Goal: Information Seeking & Learning: Learn about a topic

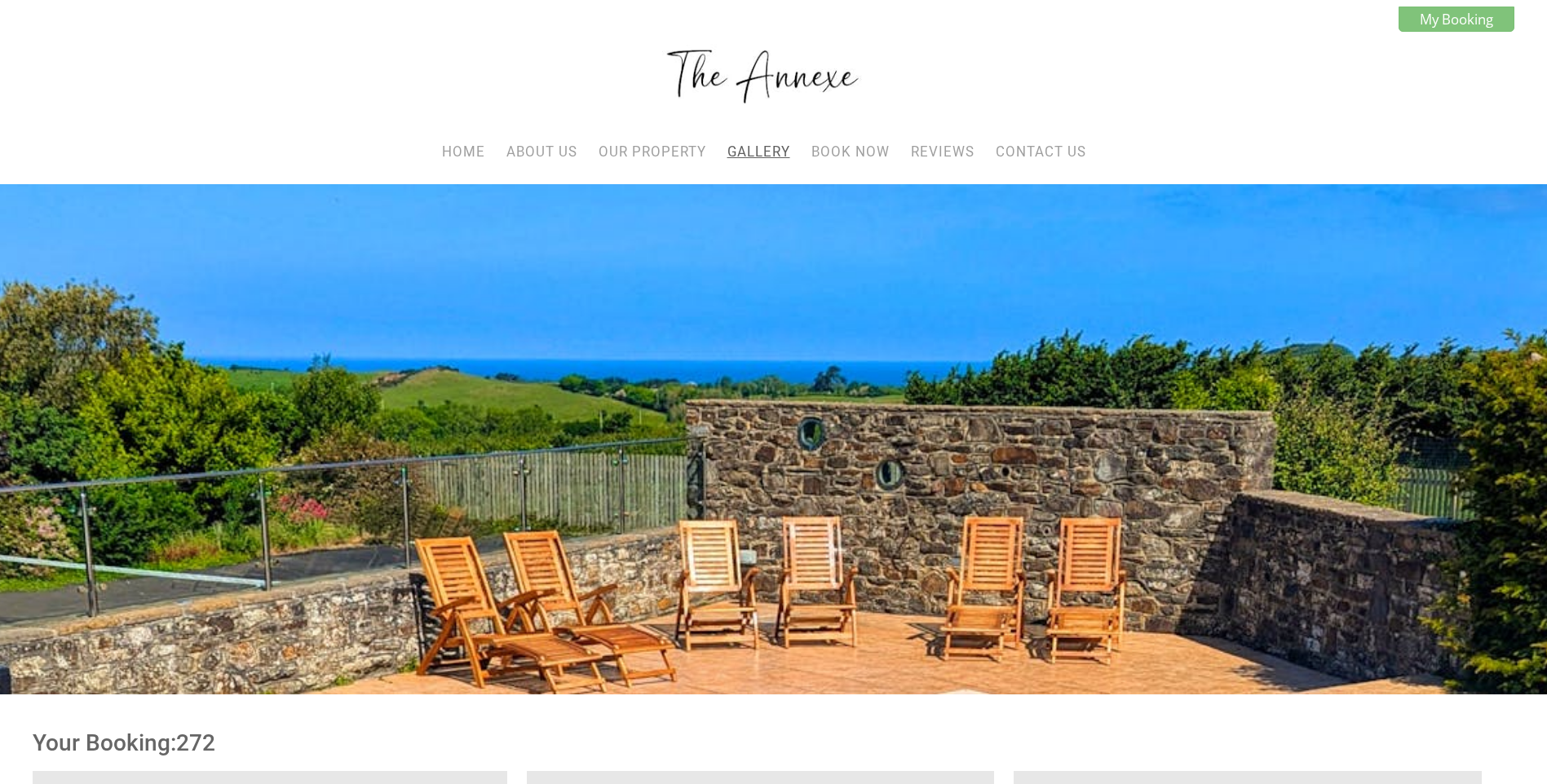
click at [748, 149] on link "Gallery" at bounding box center [759, 151] width 63 height 17
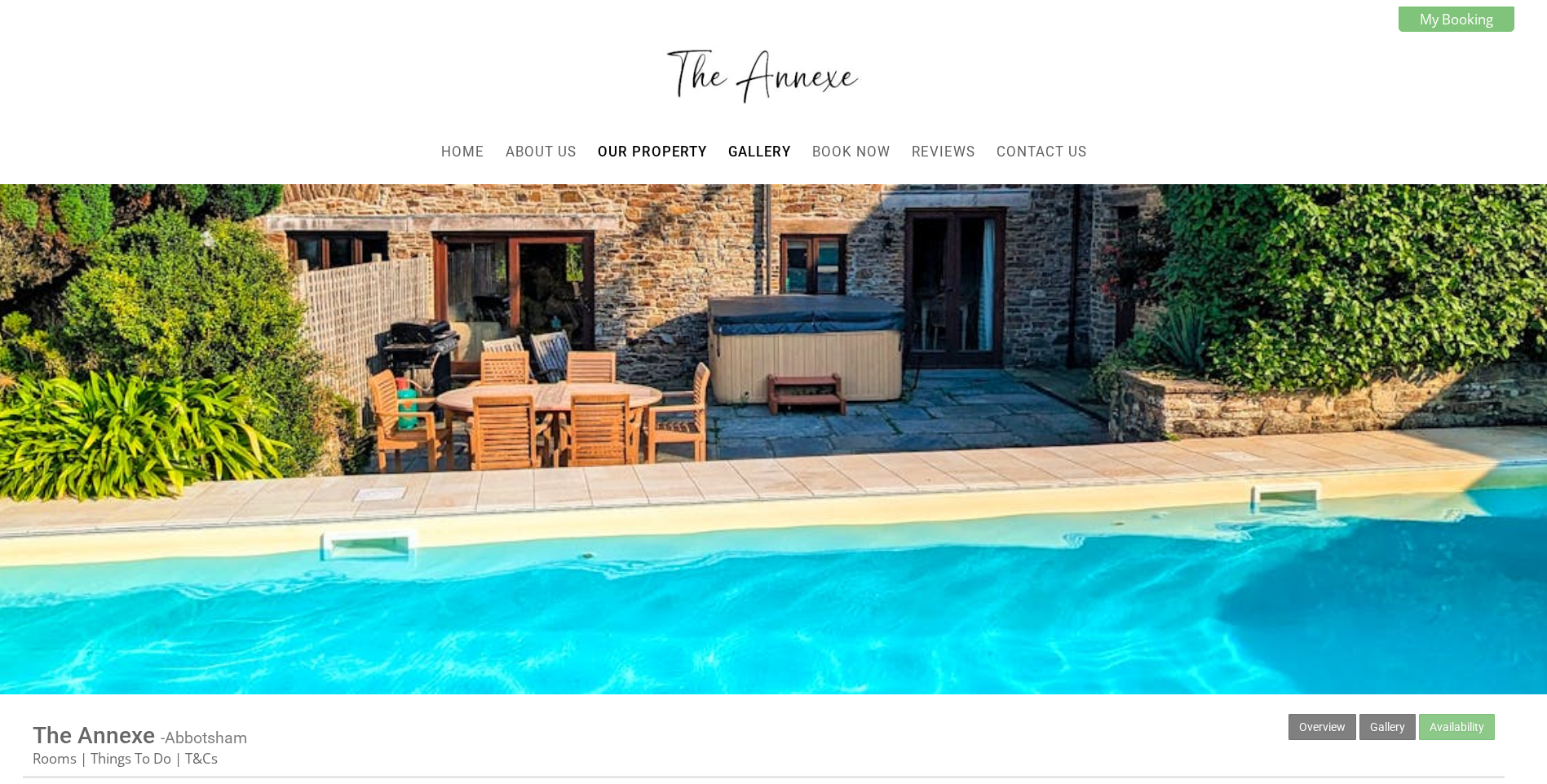
drag, startPoint x: 879, startPoint y: 430, endPoint x: 882, endPoint y: 450, distance: 20.2
click at [882, 450] on div at bounding box center [774, 439] width 1547 height 511
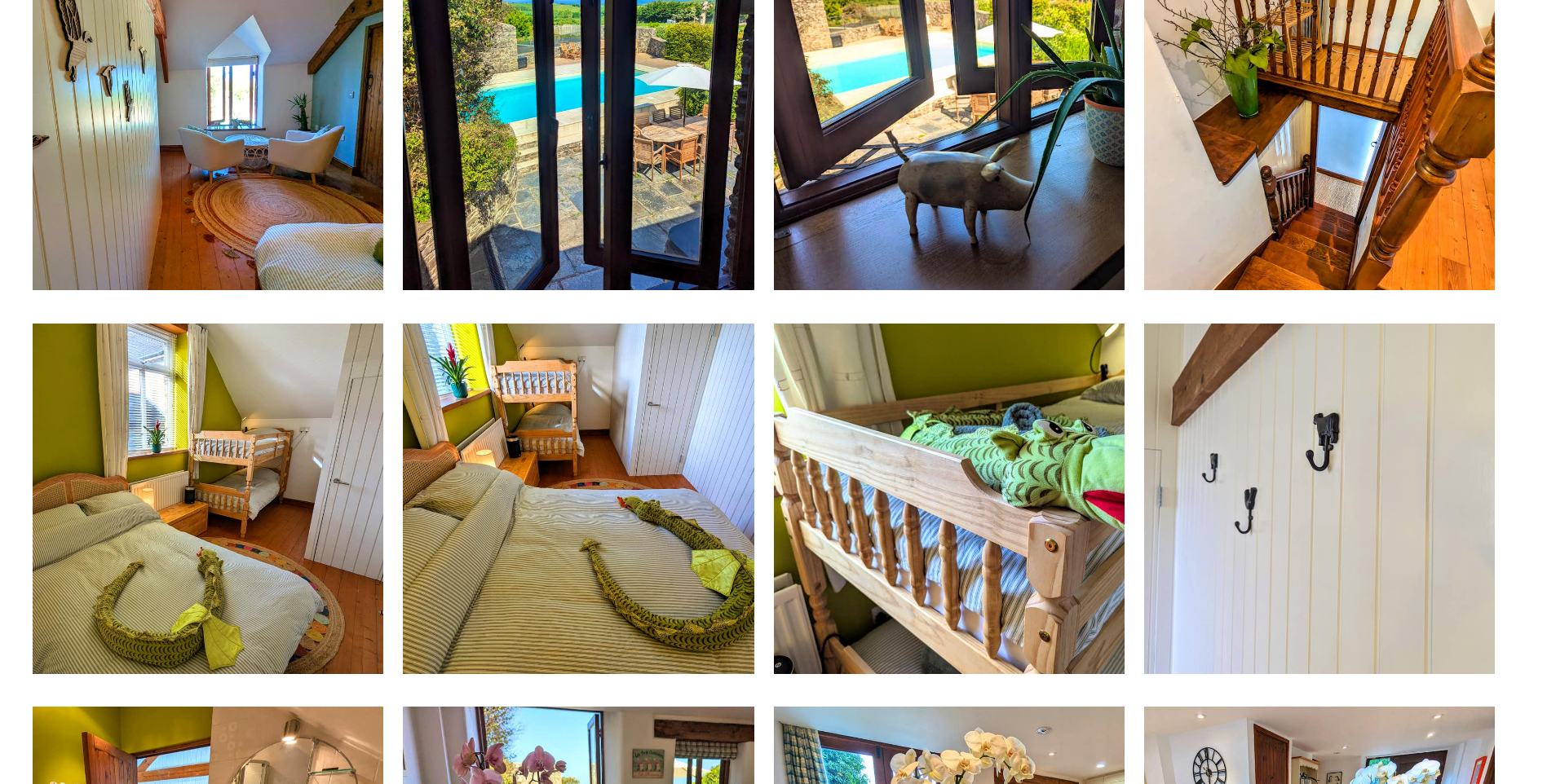
scroll to position [3550, 0]
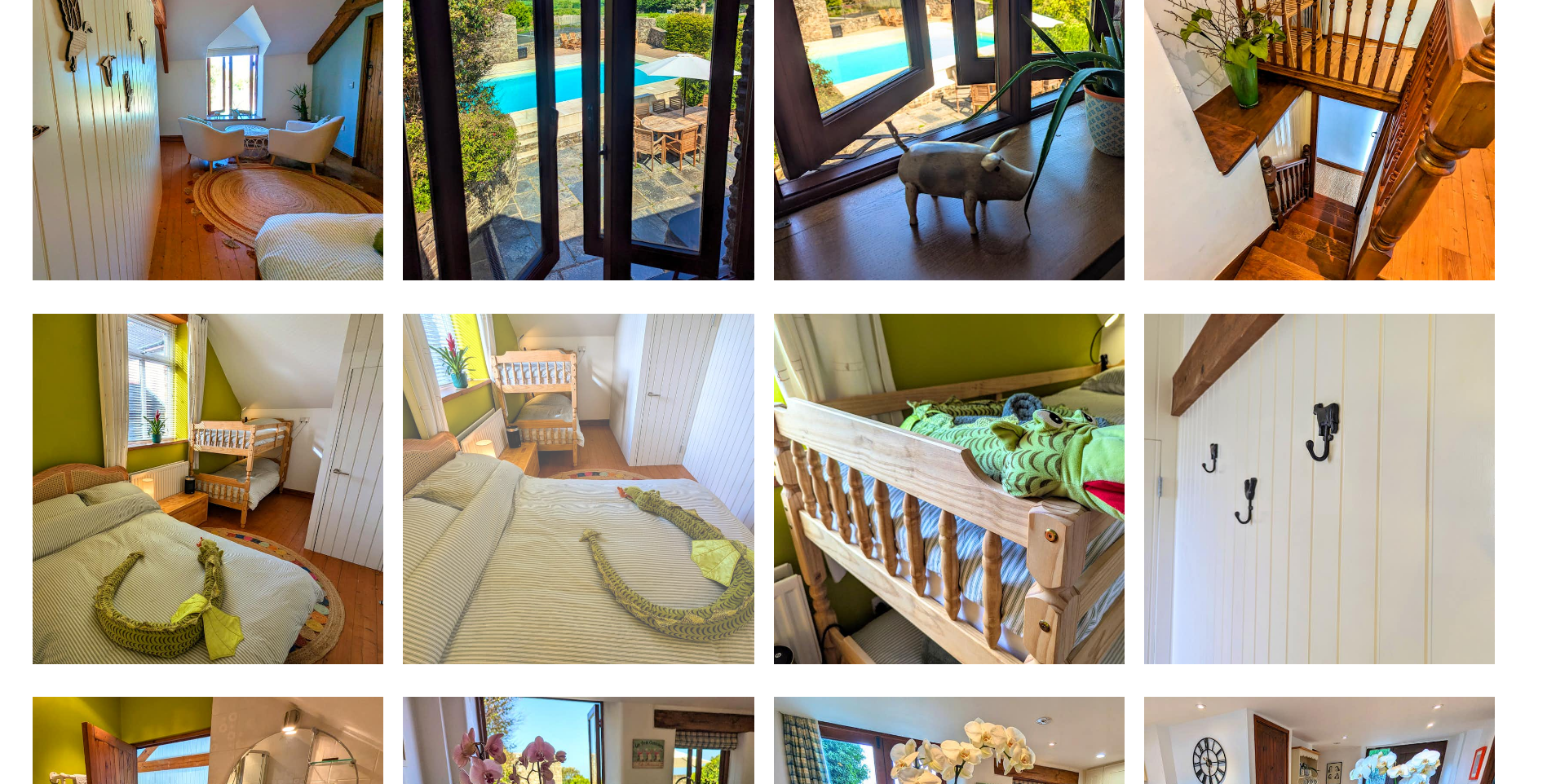
click at [527, 635] on img at bounding box center [577, 488] width 351 height 351
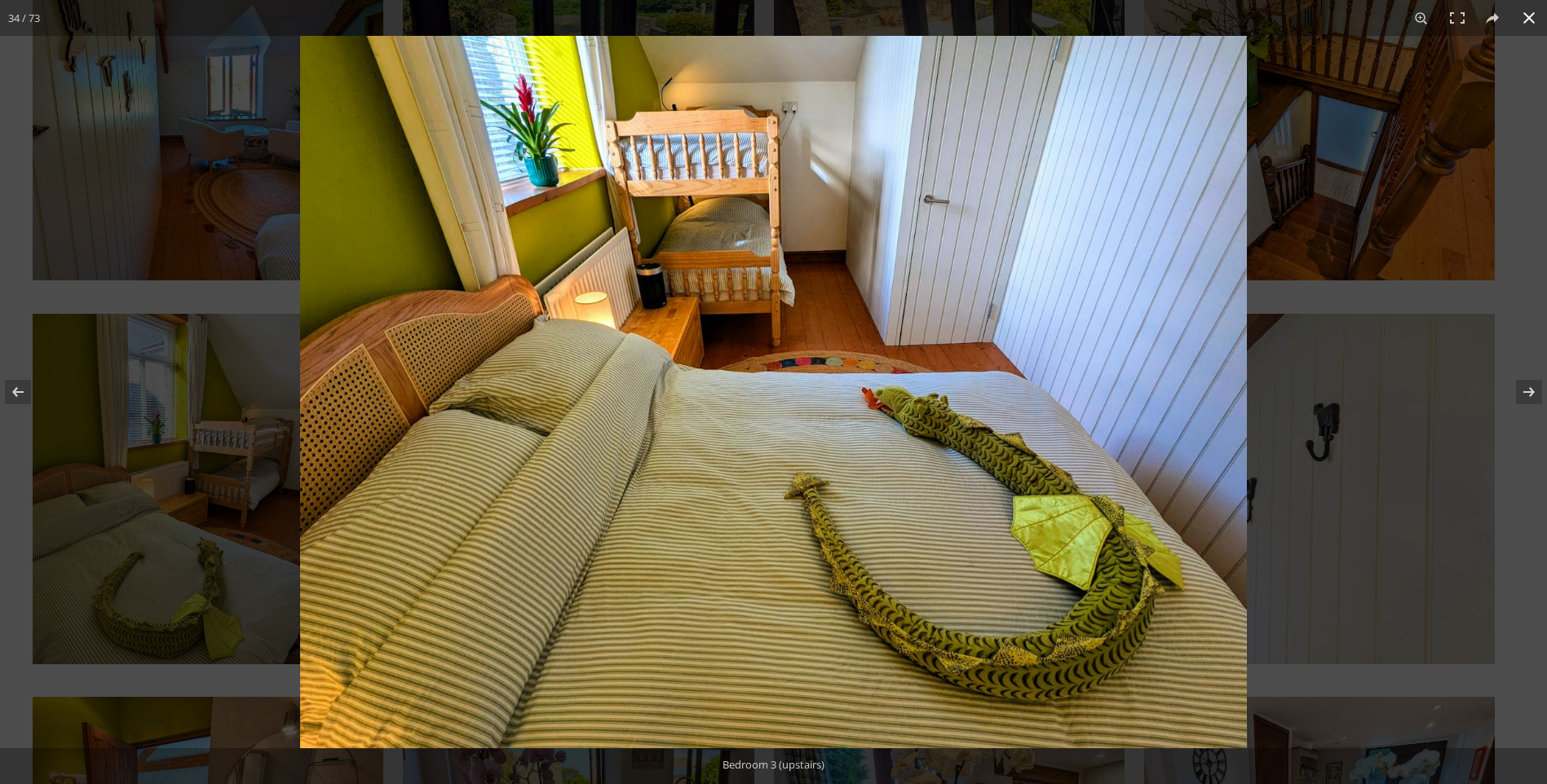
click at [1534, 22] on button at bounding box center [1528, 18] width 36 height 36
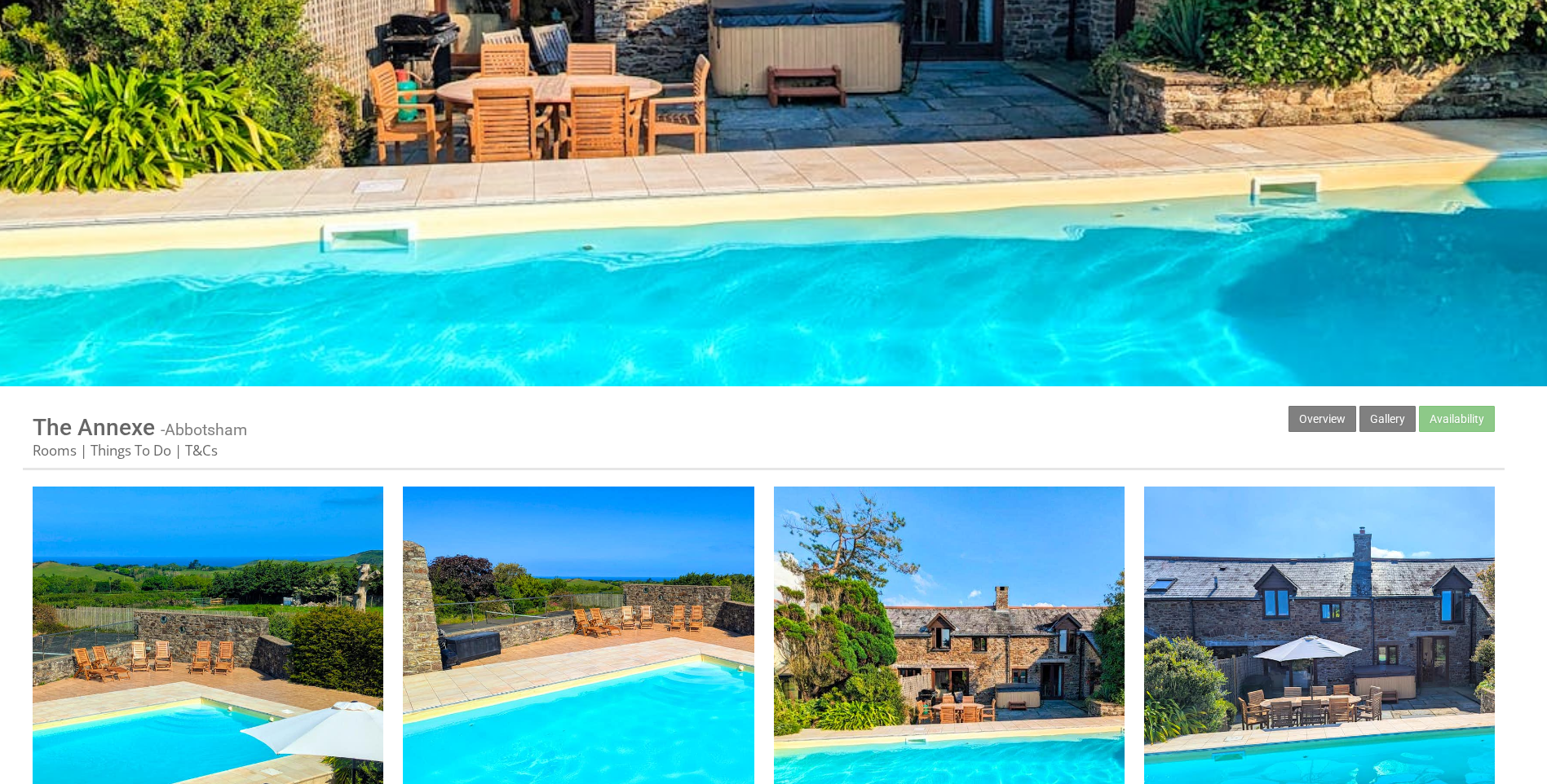
scroll to position [0, 0]
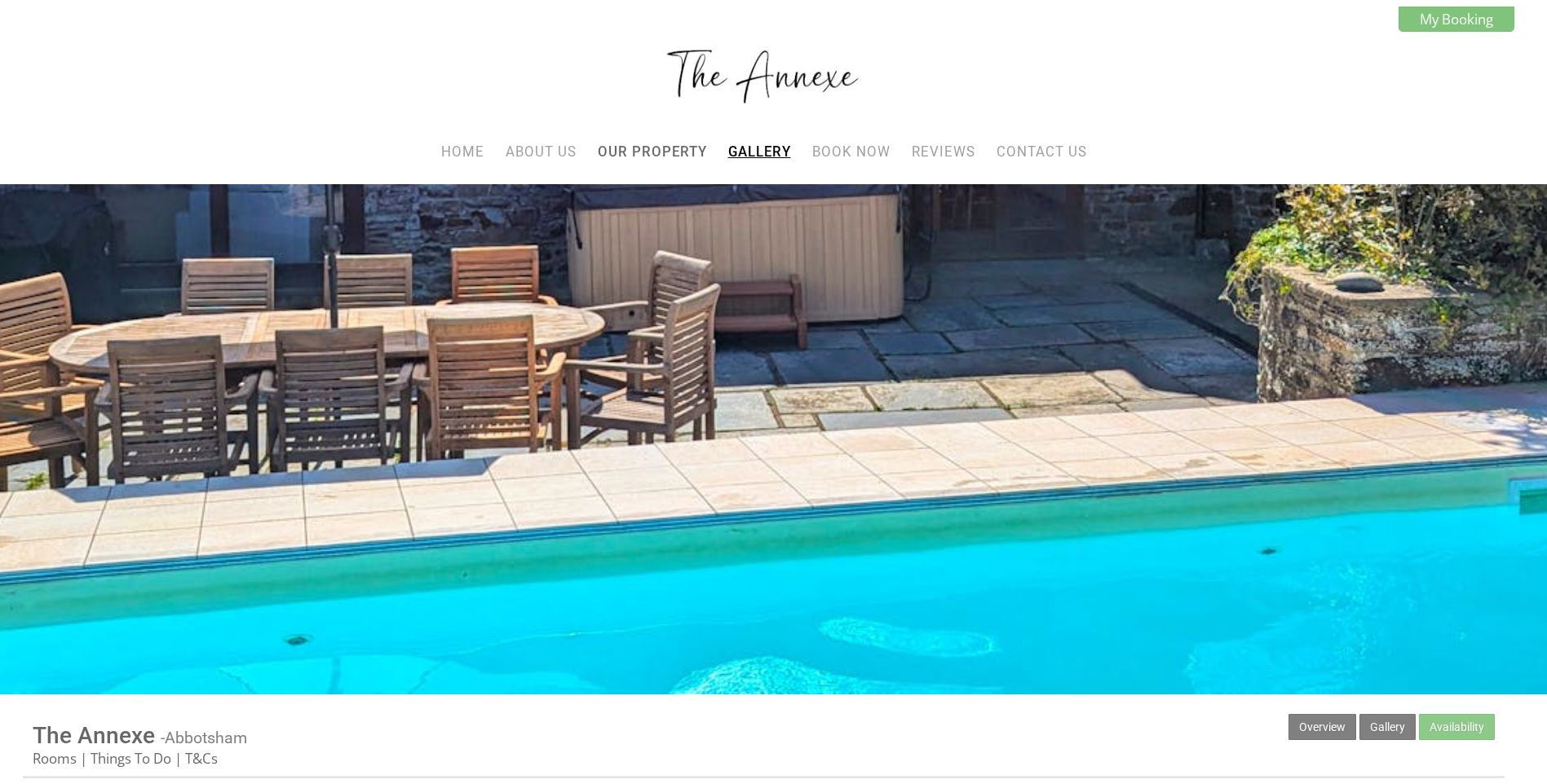
click at [764, 155] on link "Gallery" at bounding box center [760, 151] width 63 height 17
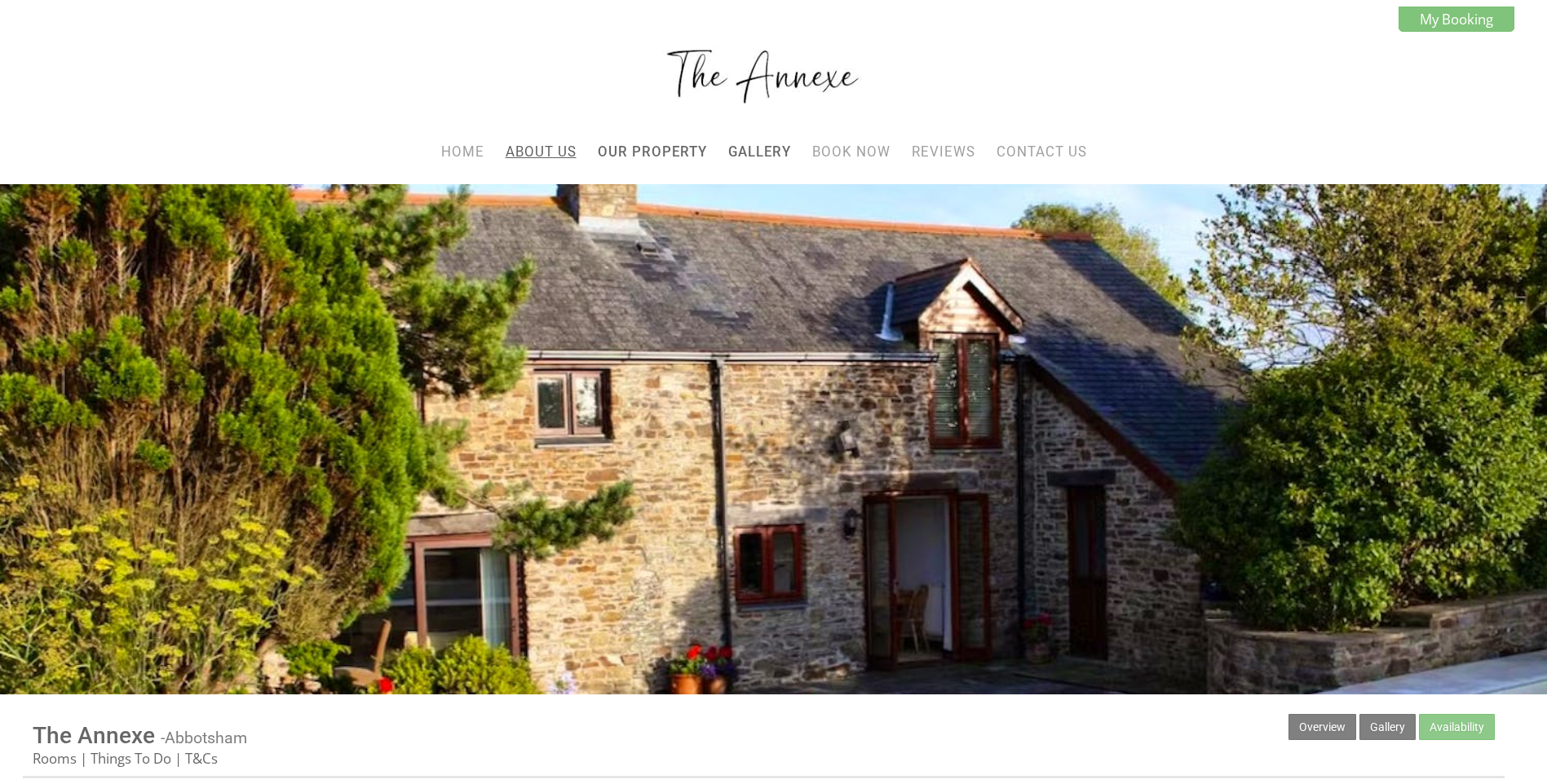
click at [559, 144] on link "About Us" at bounding box center [541, 151] width 71 height 17
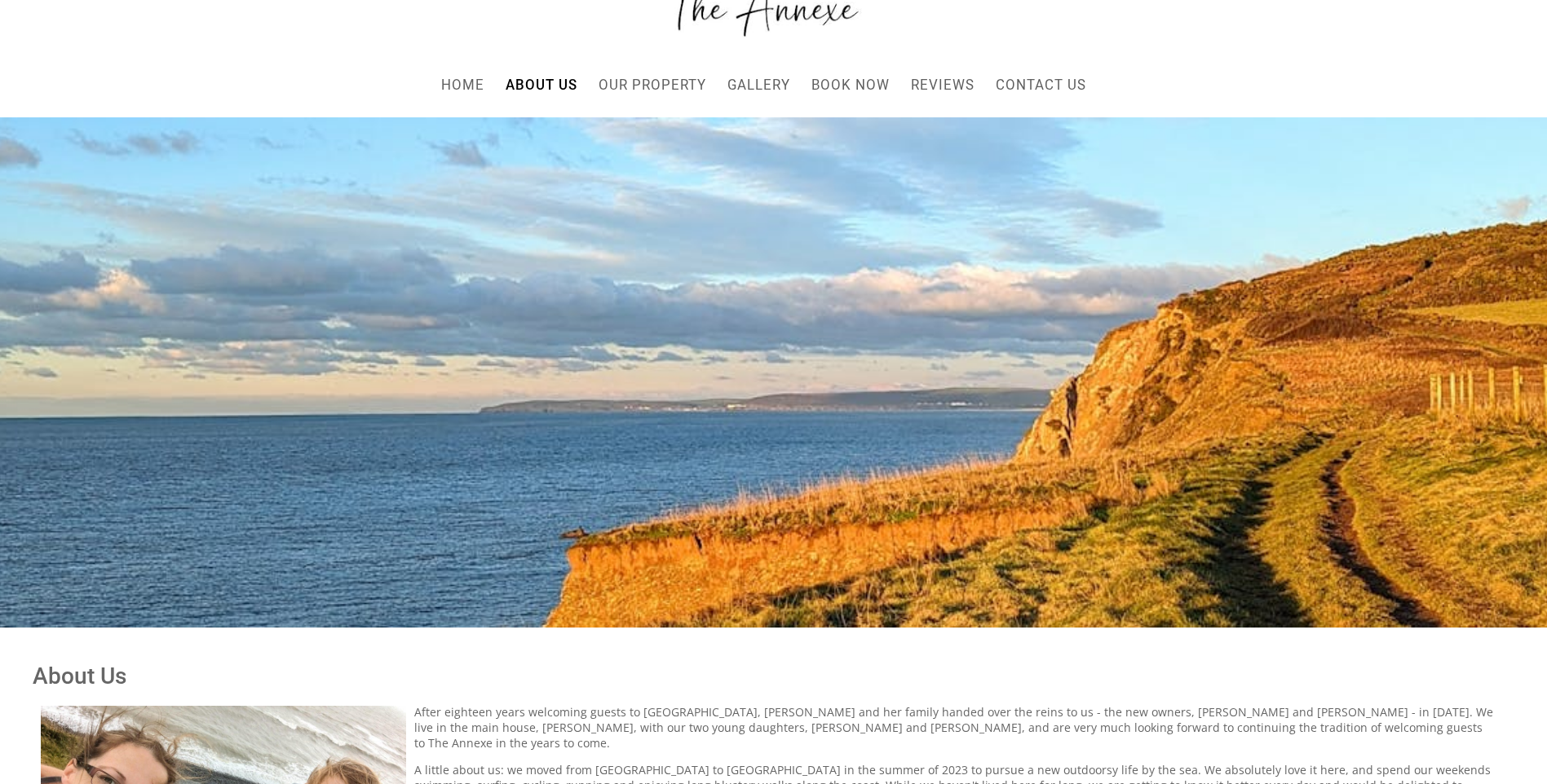
scroll to position [62, 0]
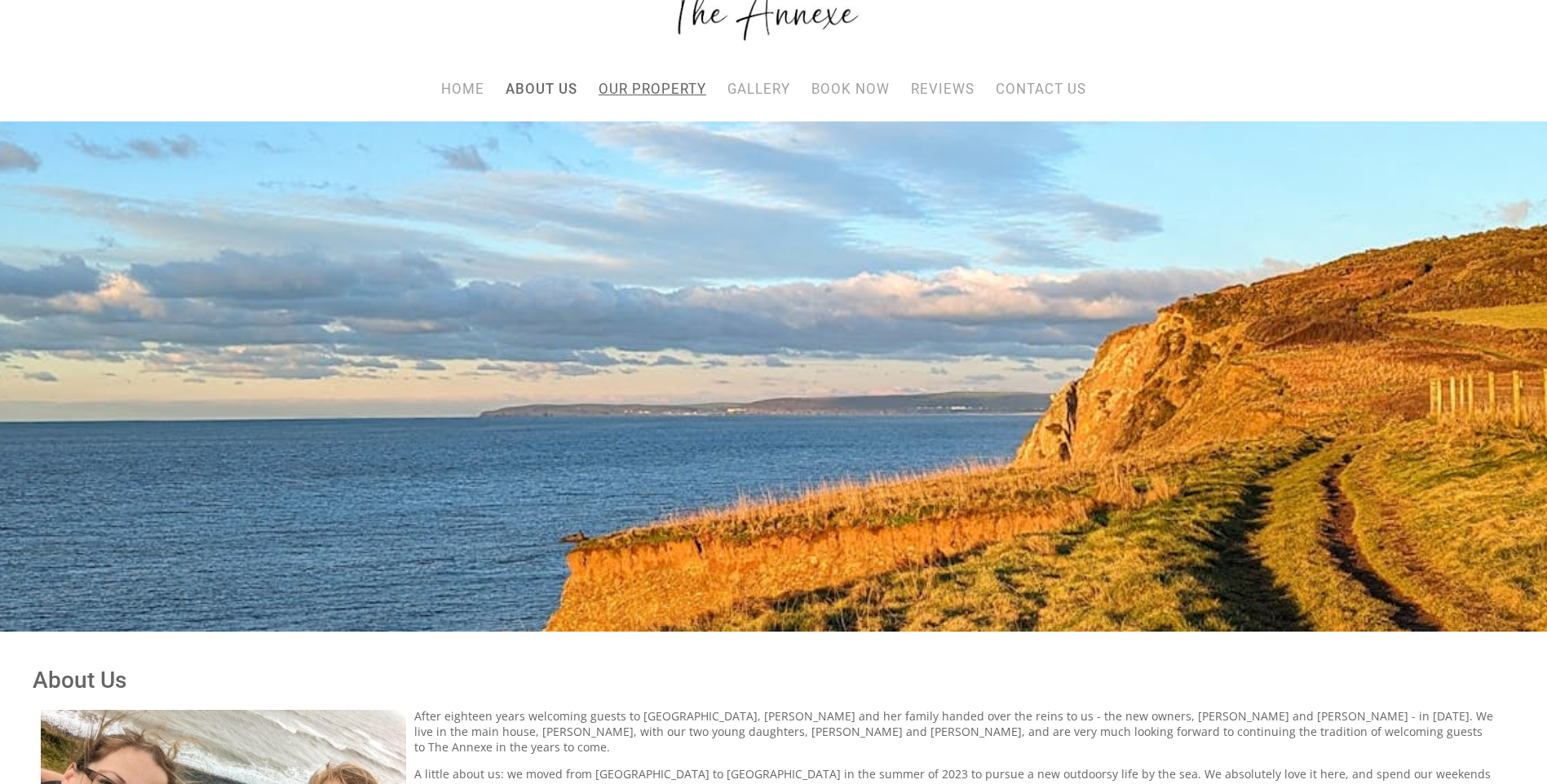
click at [635, 77] on li "Our Property" at bounding box center [652, 89] width 117 height 26
click at [667, 92] on link "Our Property" at bounding box center [652, 89] width 107 height 17
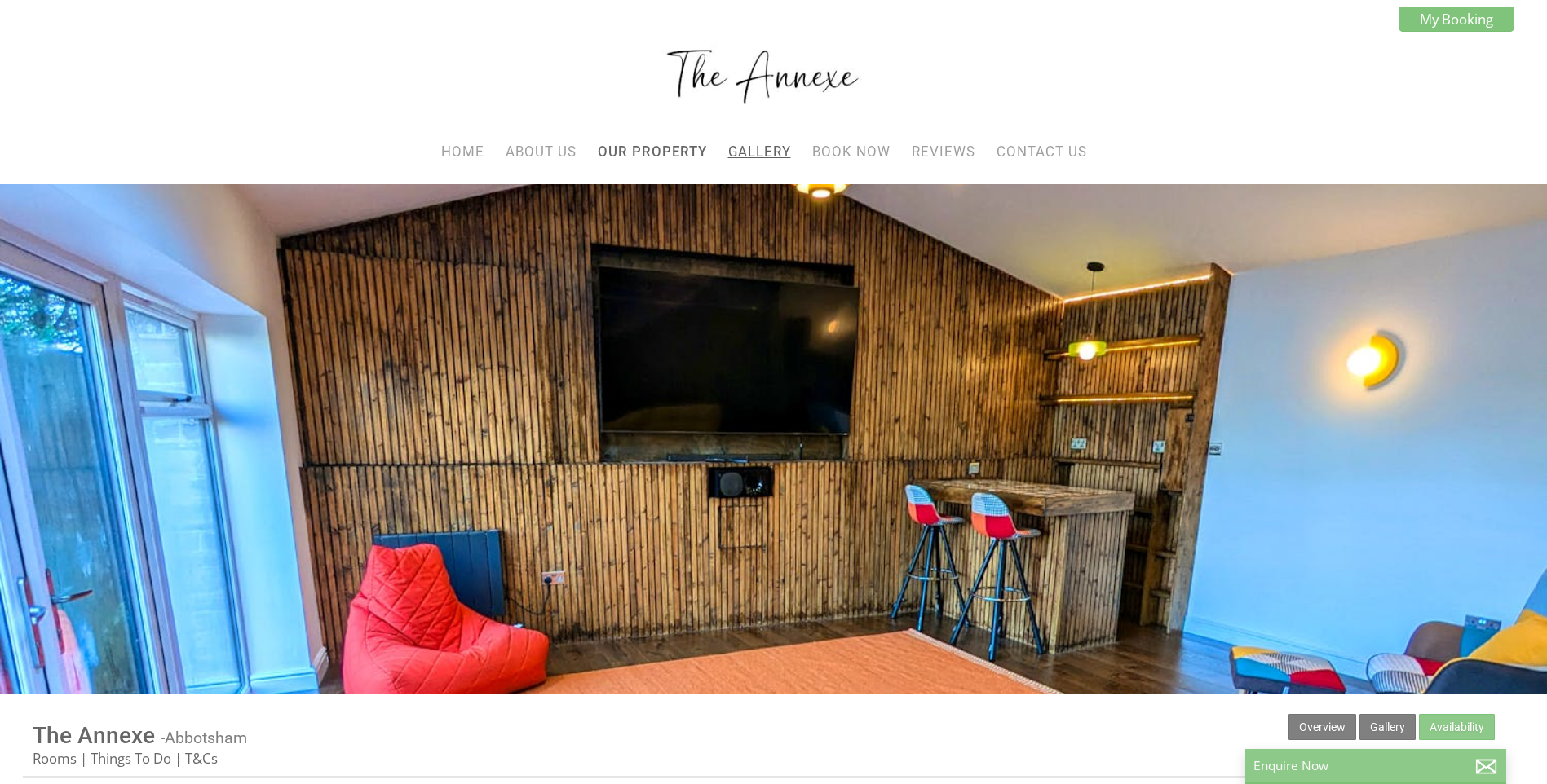
click at [777, 149] on link "Gallery" at bounding box center [760, 151] width 63 height 17
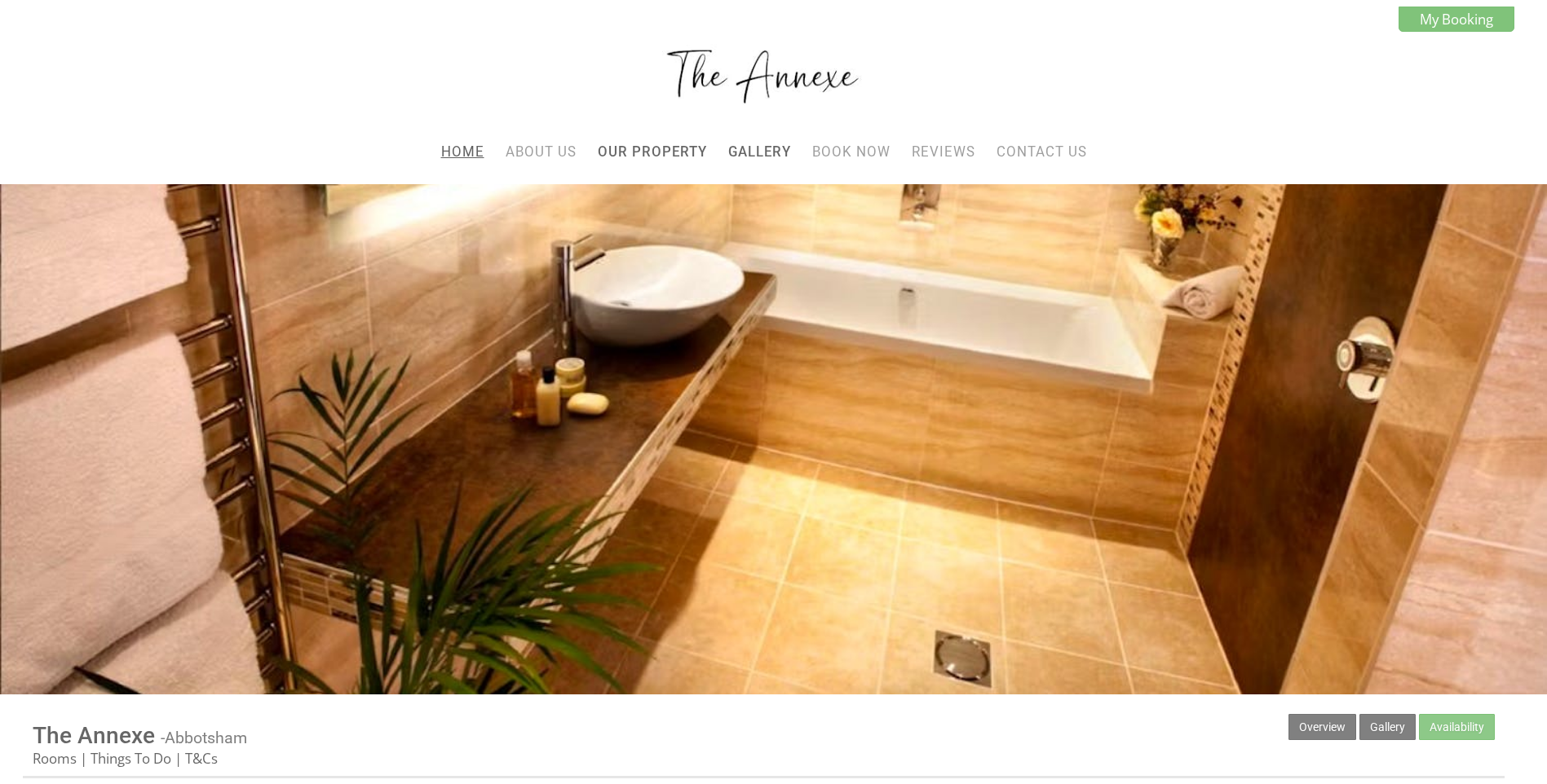
click at [478, 147] on link "Home" at bounding box center [463, 151] width 43 height 17
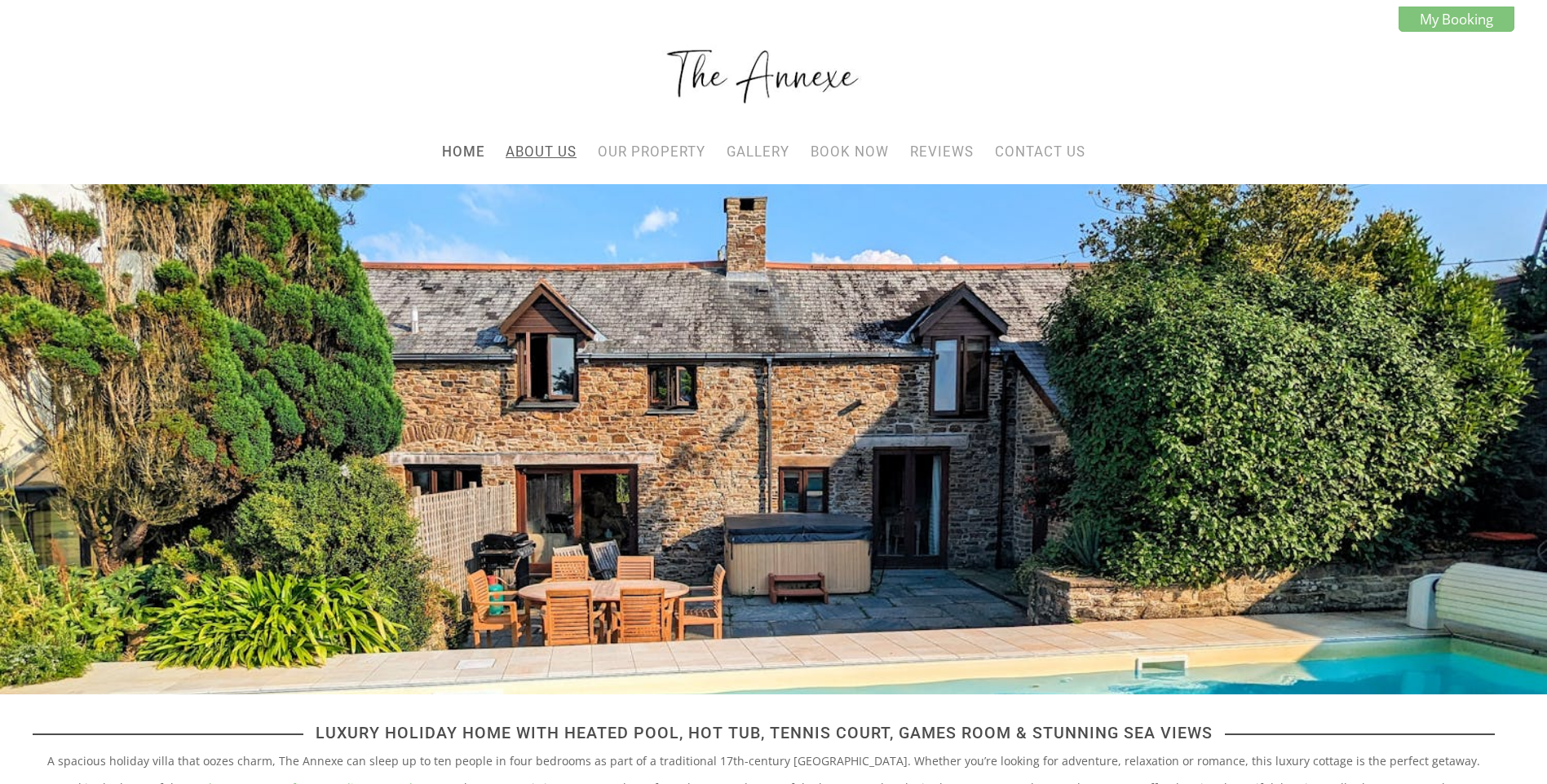
click at [551, 147] on link "About Us" at bounding box center [541, 151] width 71 height 17
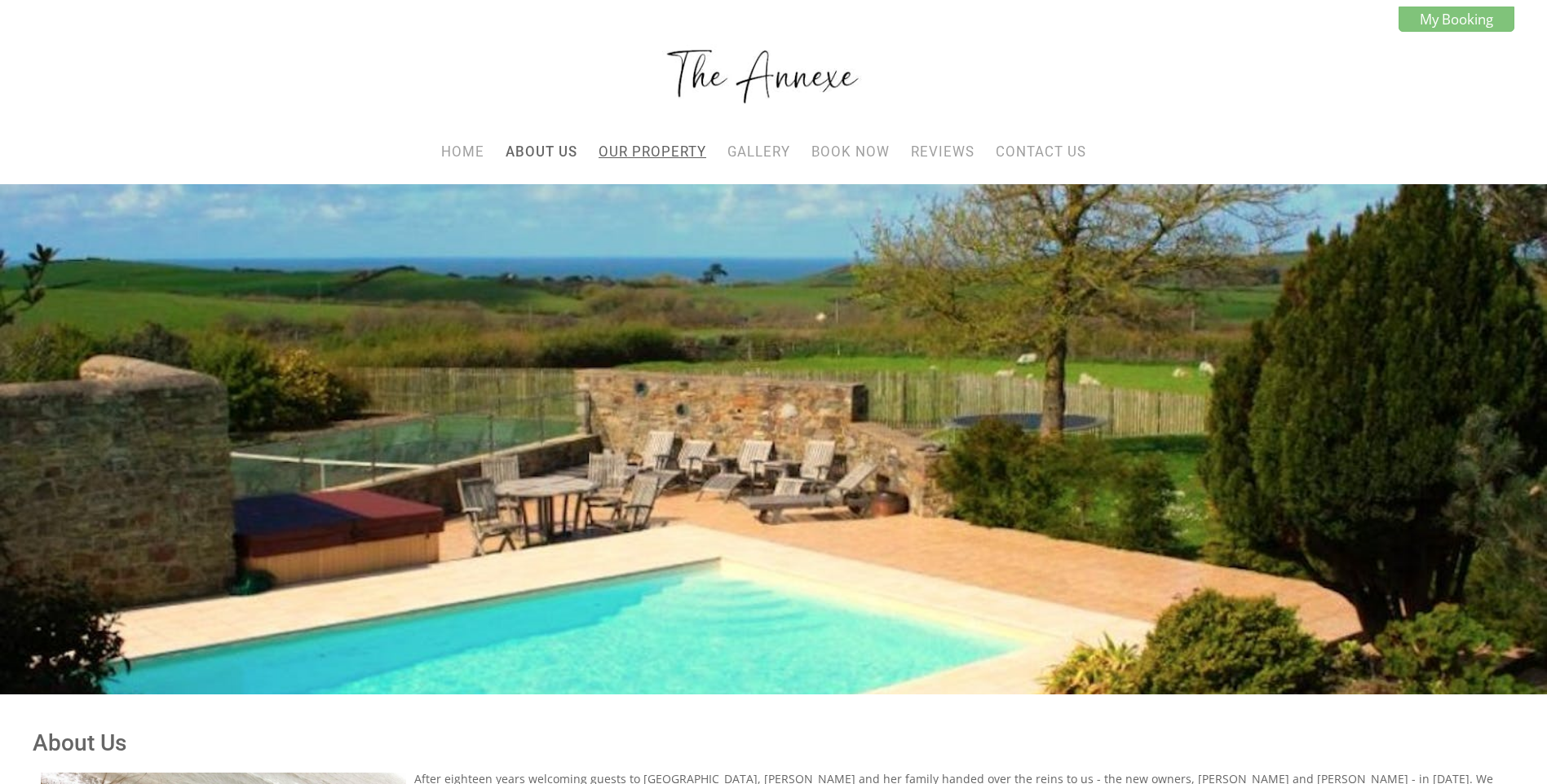
click at [644, 144] on link "Our Property" at bounding box center [652, 151] width 107 height 17
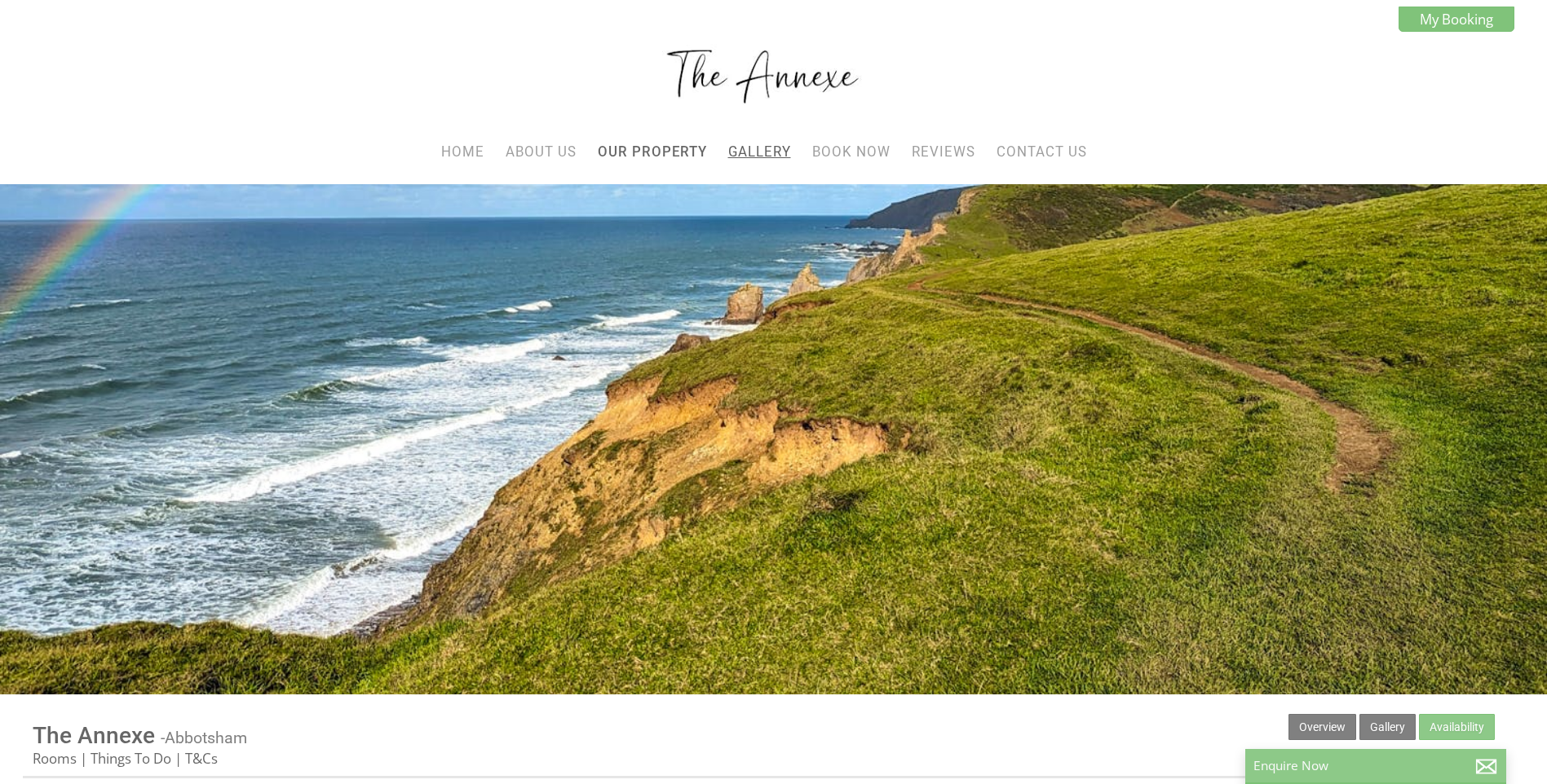
click at [741, 148] on link "Gallery" at bounding box center [760, 151] width 63 height 17
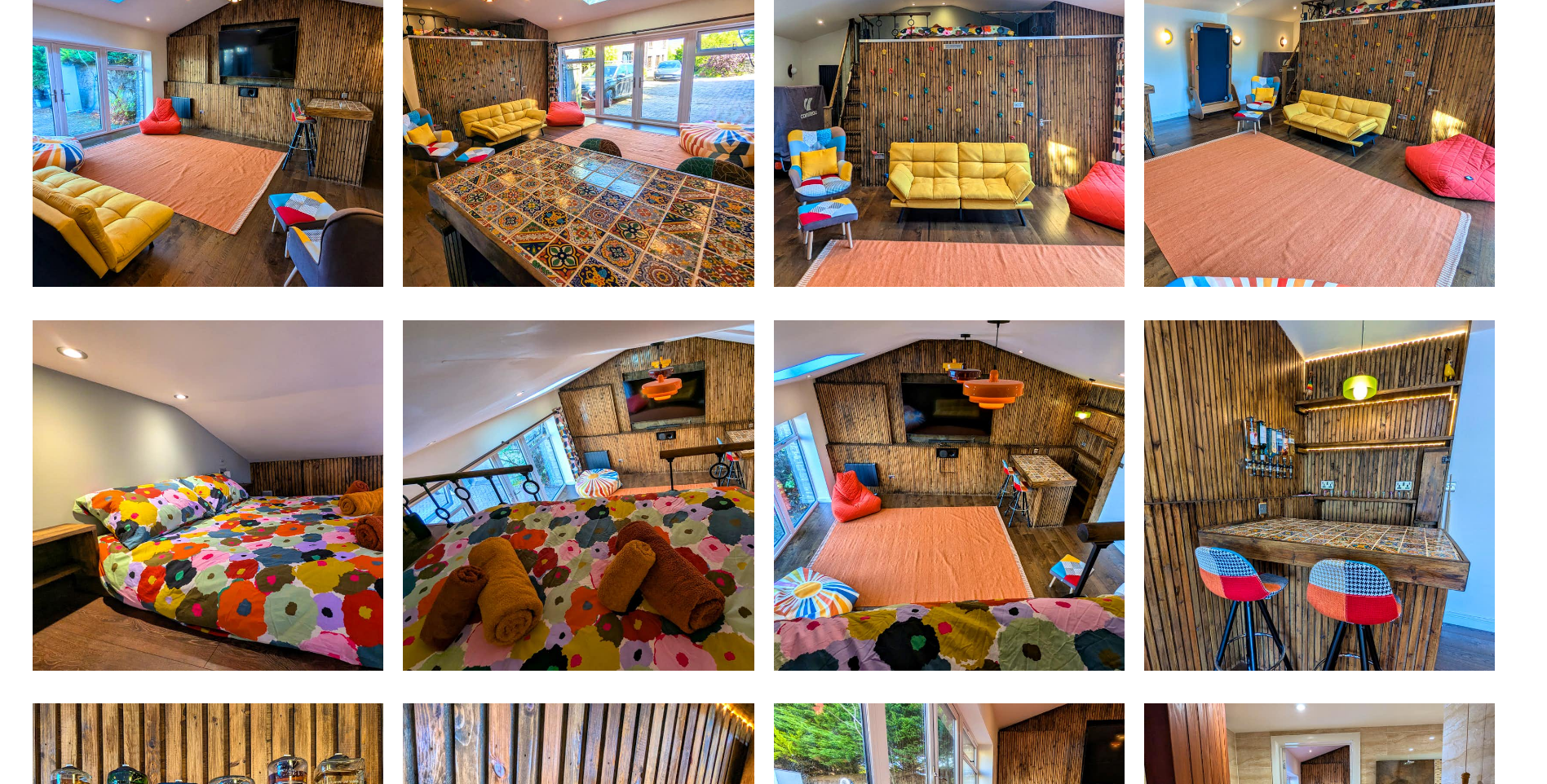
scroll to position [1382, 0]
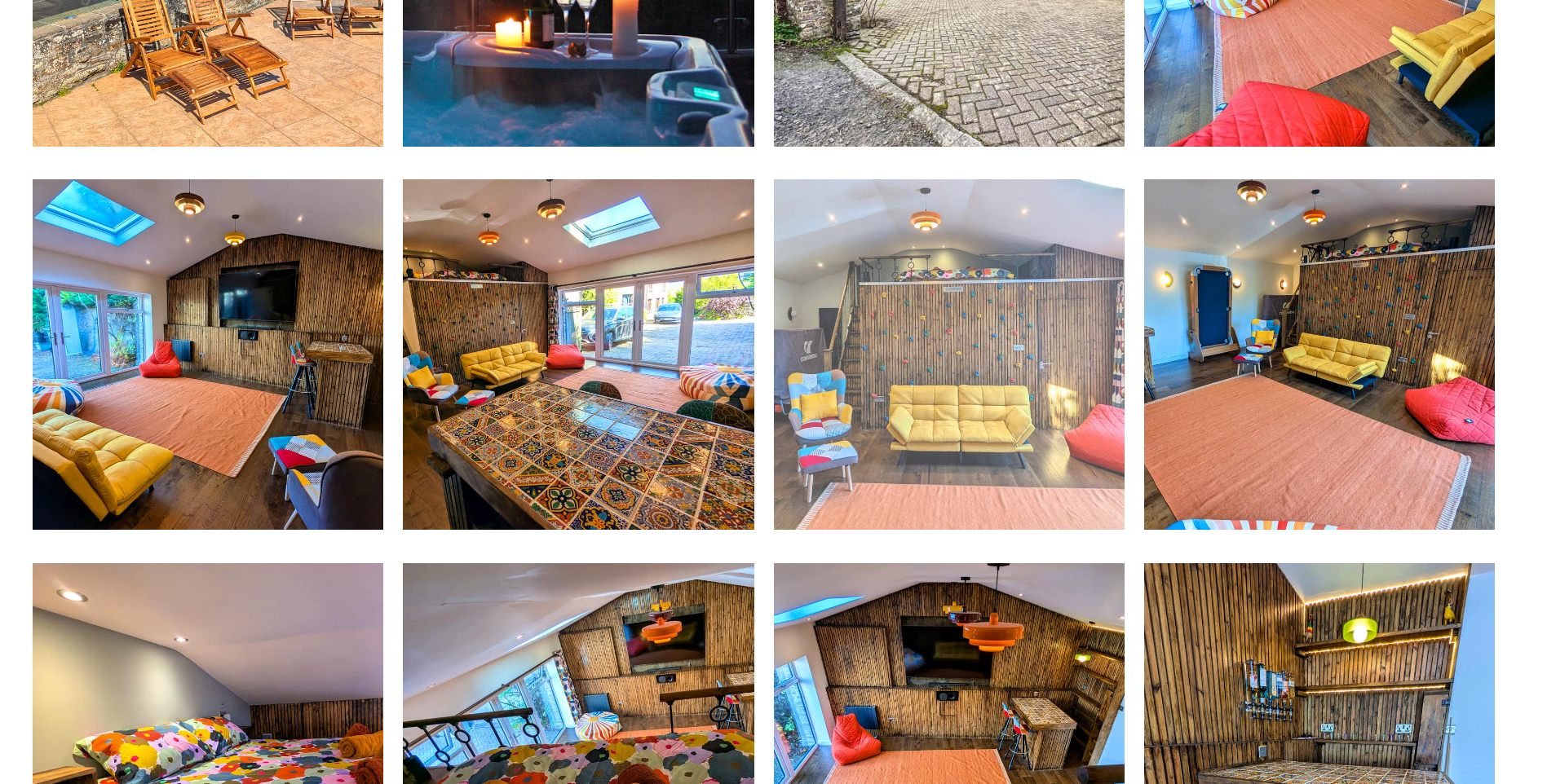
click at [971, 353] on img at bounding box center [948, 354] width 351 height 351
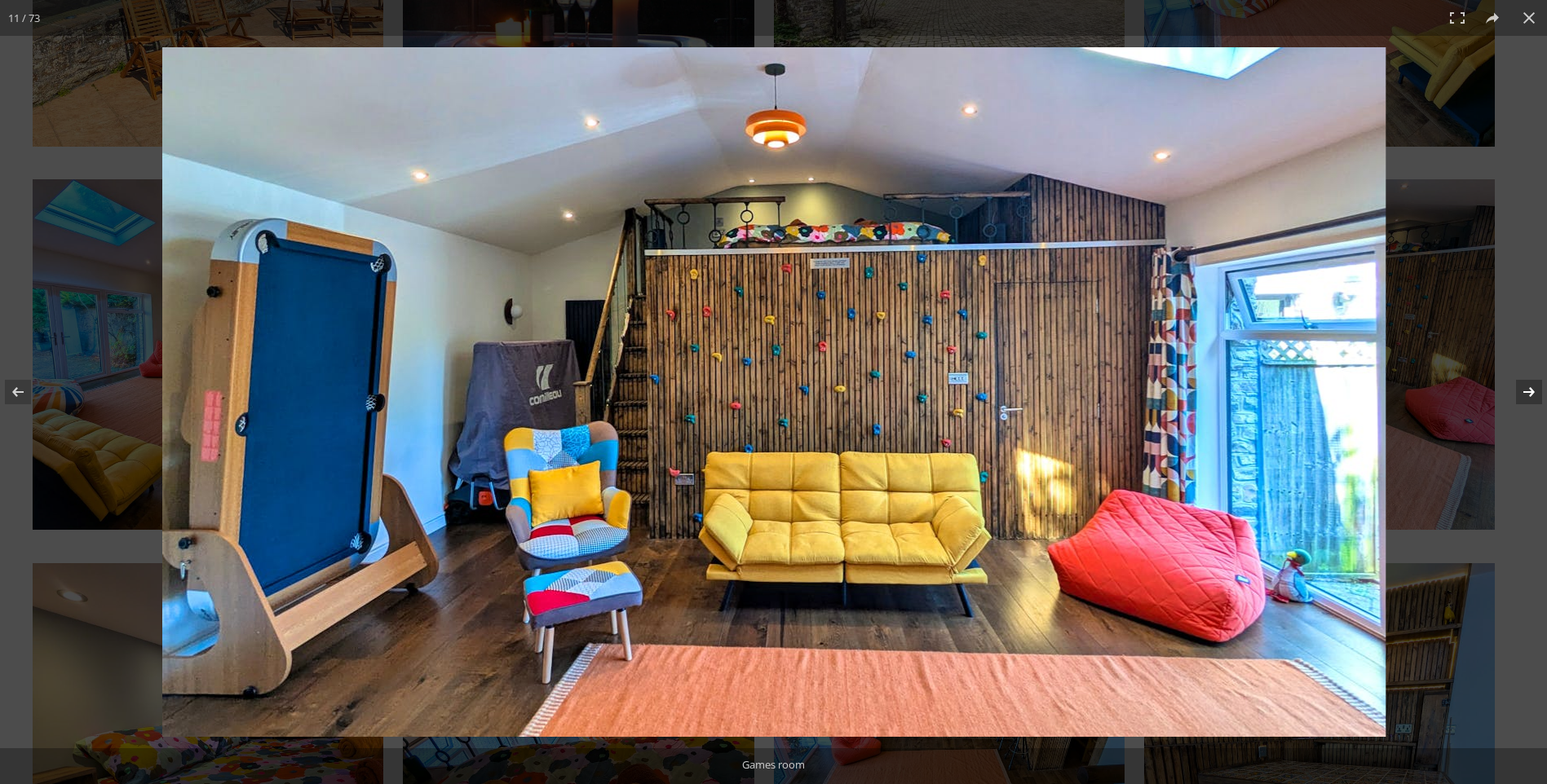
click at [1528, 385] on button at bounding box center [1519, 392] width 57 height 81
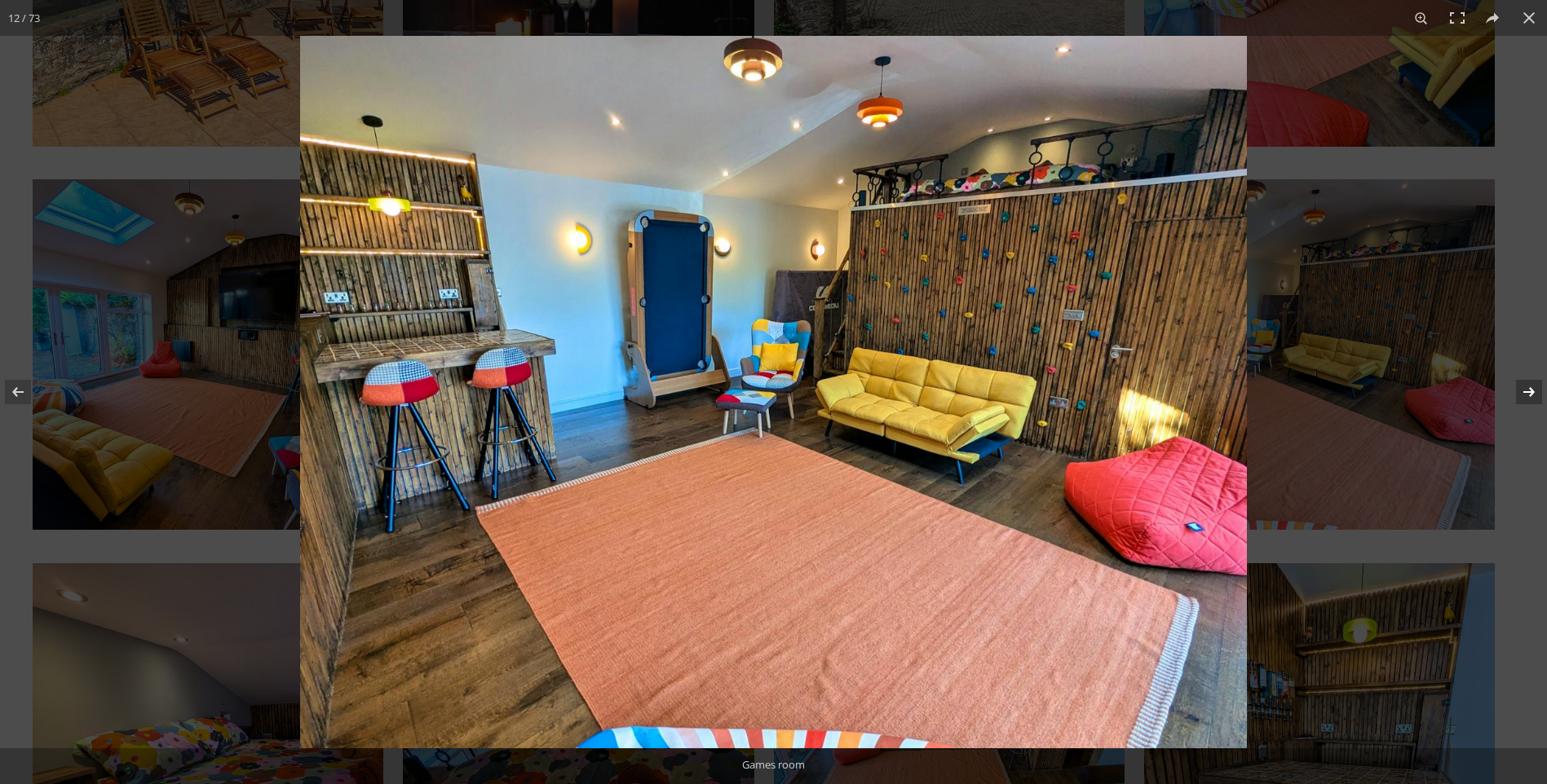
click at [1528, 385] on button at bounding box center [1519, 392] width 57 height 81
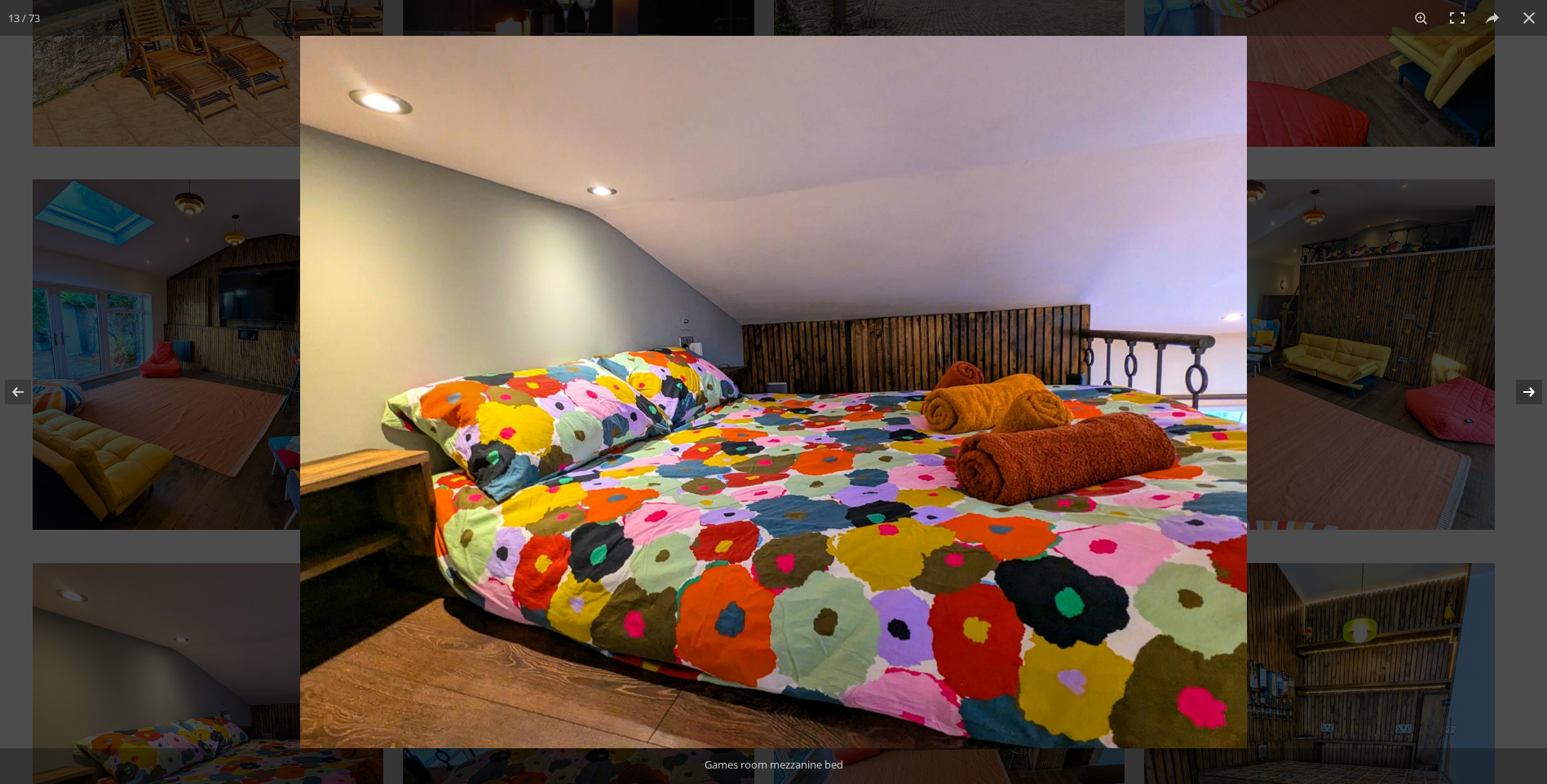
click at [1528, 385] on button at bounding box center [1519, 392] width 57 height 81
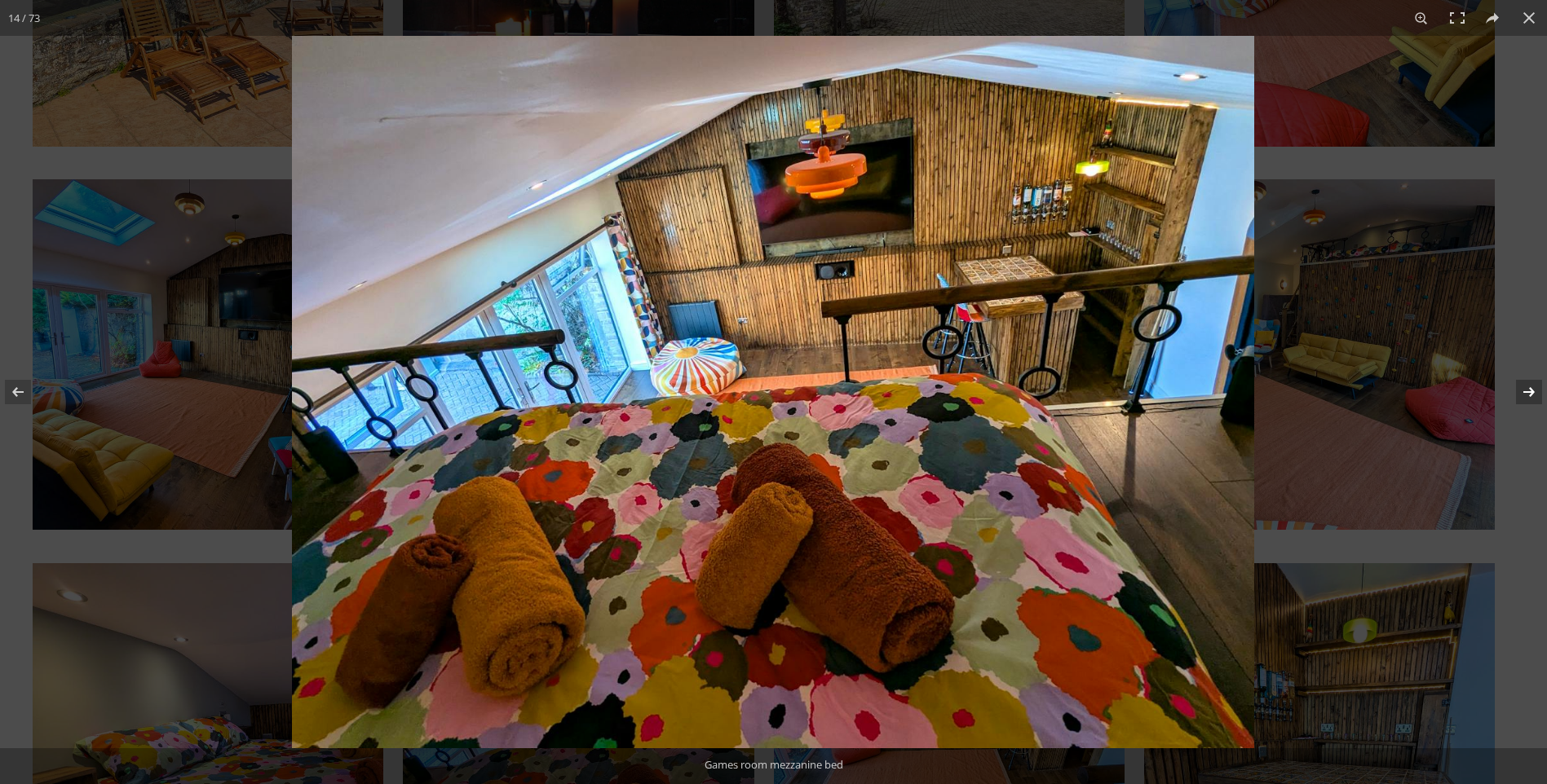
click at [1528, 385] on button at bounding box center [1519, 392] width 57 height 81
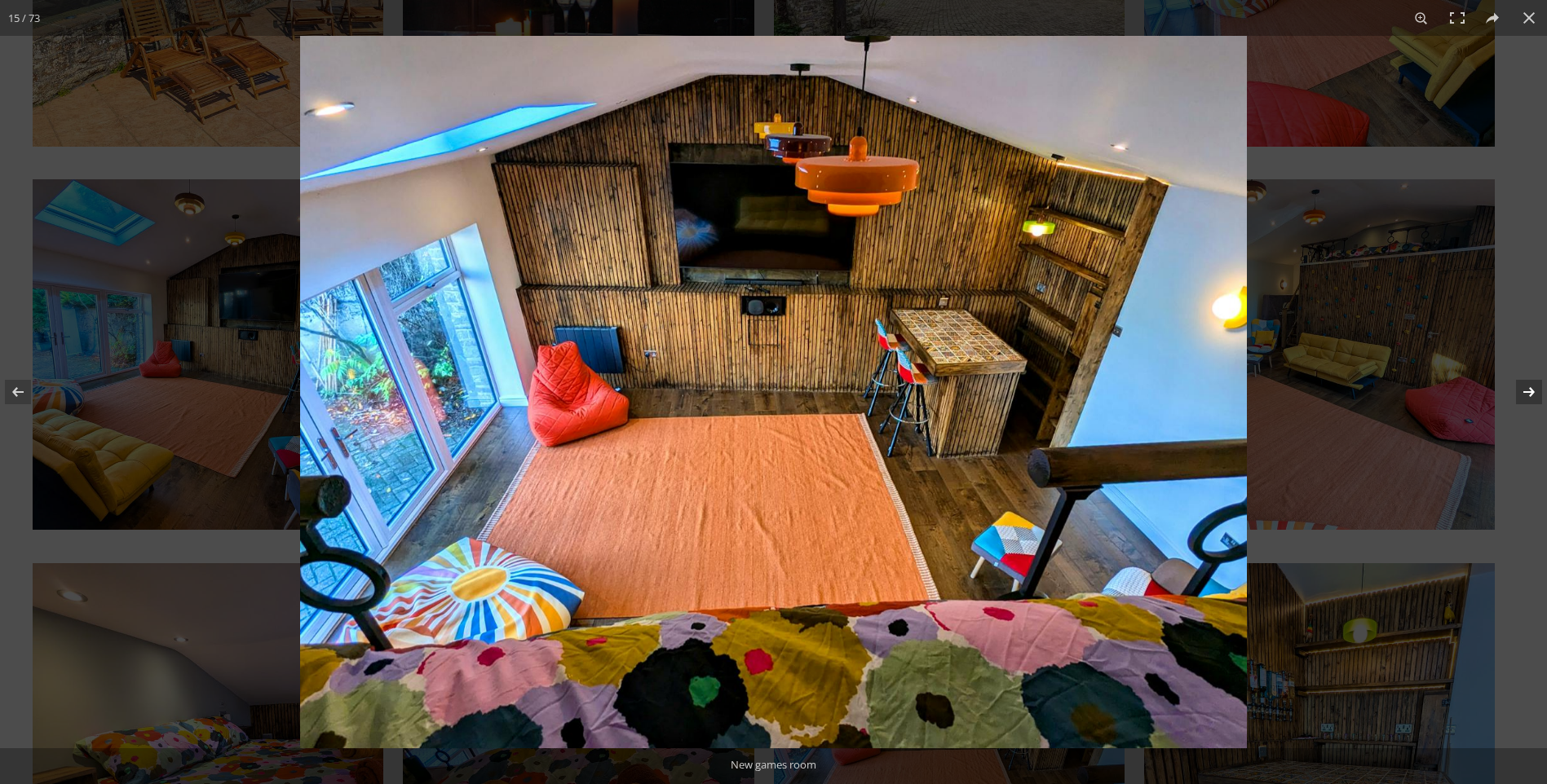
click at [1528, 385] on button at bounding box center [1519, 392] width 57 height 81
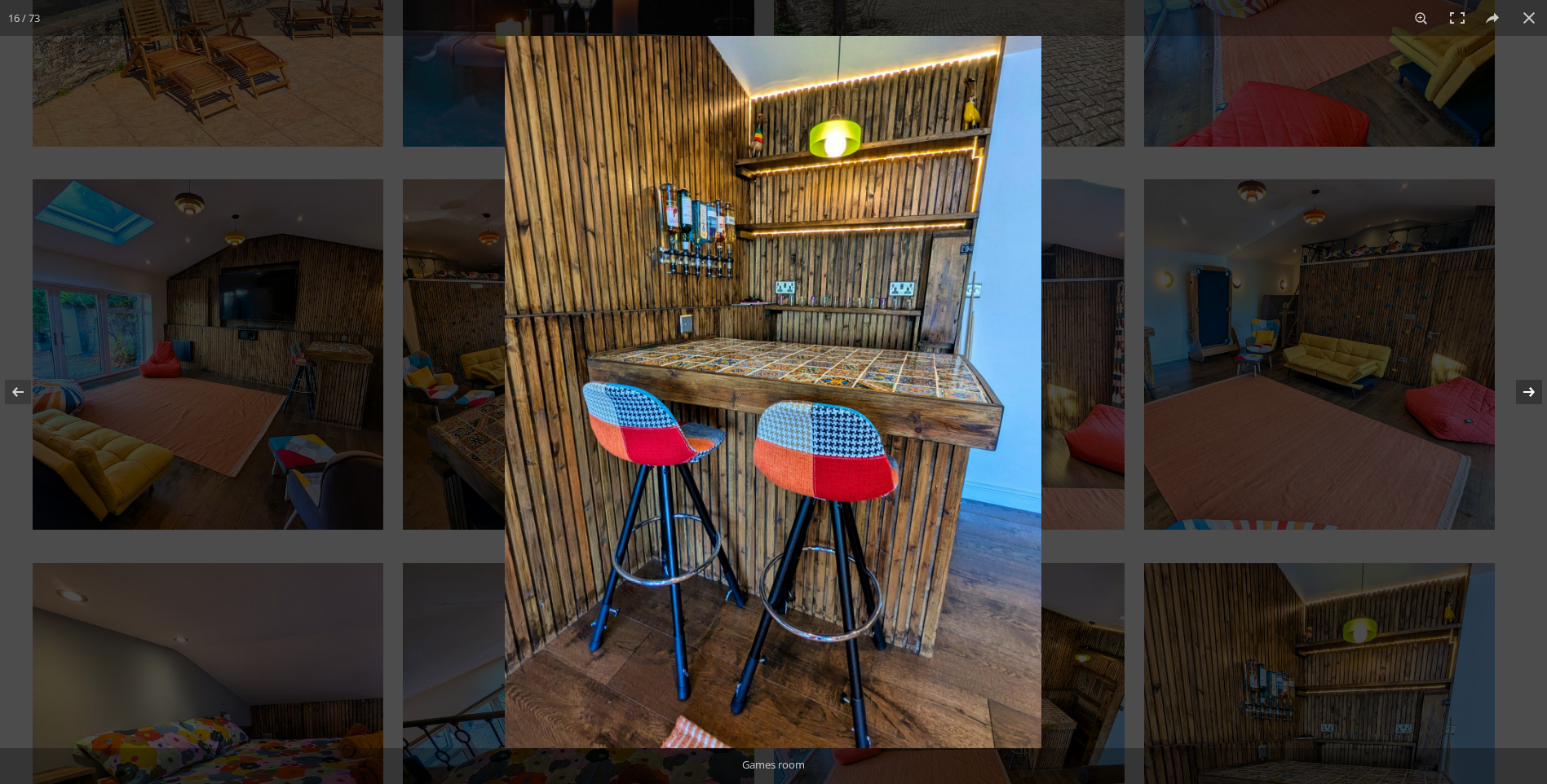
click at [1528, 385] on button at bounding box center [1519, 392] width 57 height 81
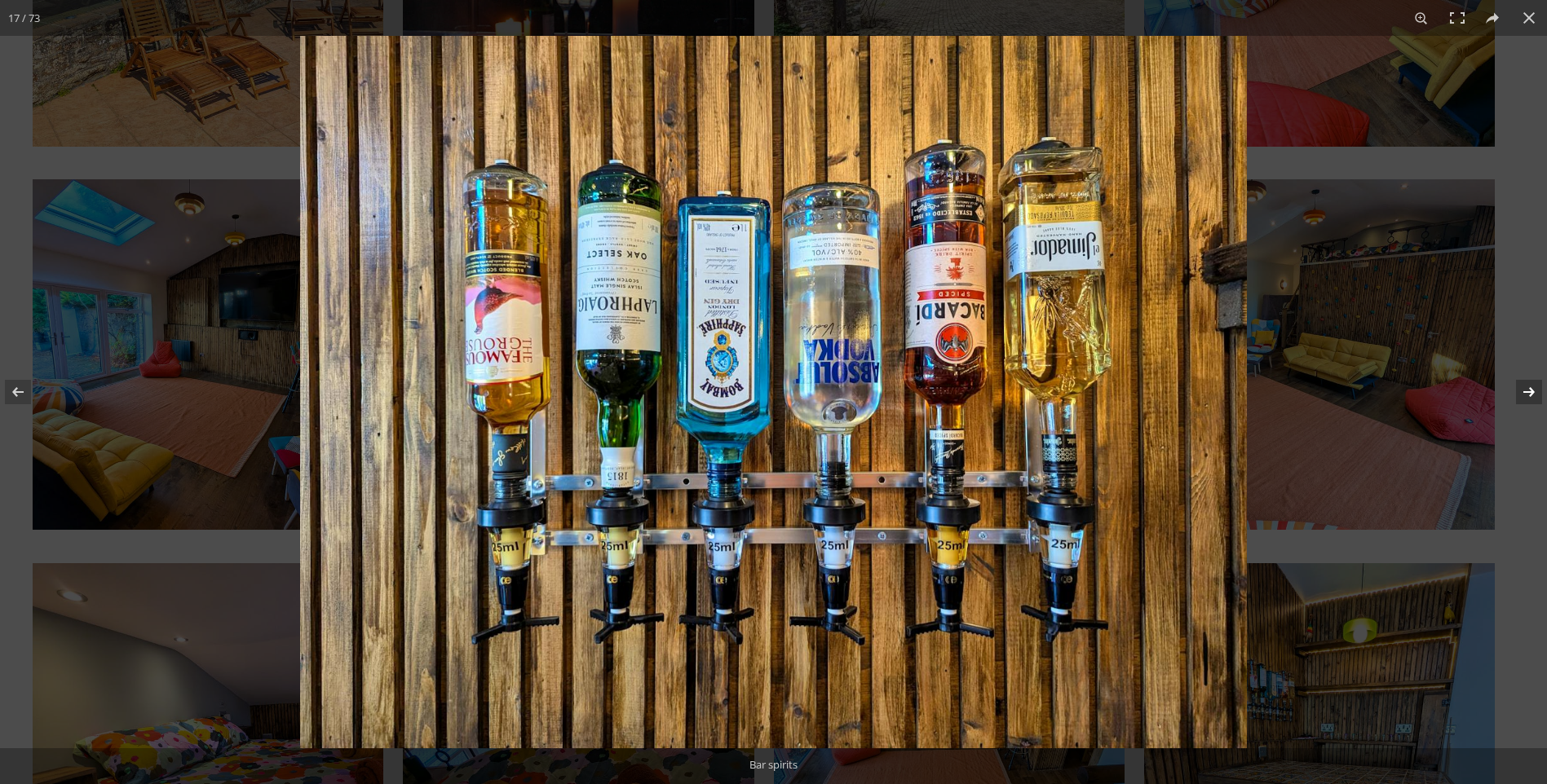
click at [1528, 385] on button at bounding box center [1519, 392] width 57 height 81
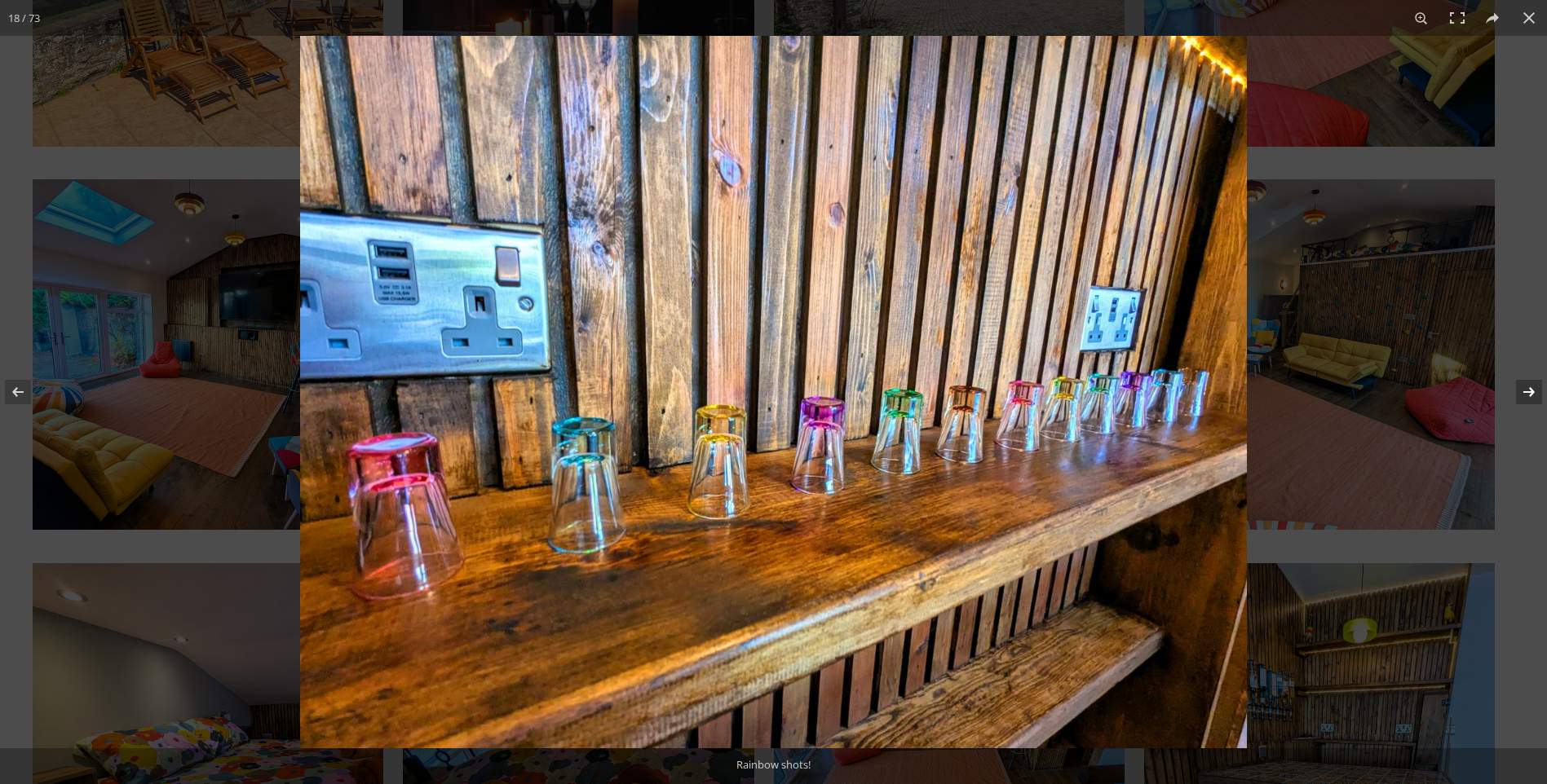
click at [1528, 385] on button at bounding box center [1519, 392] width 57 height 81
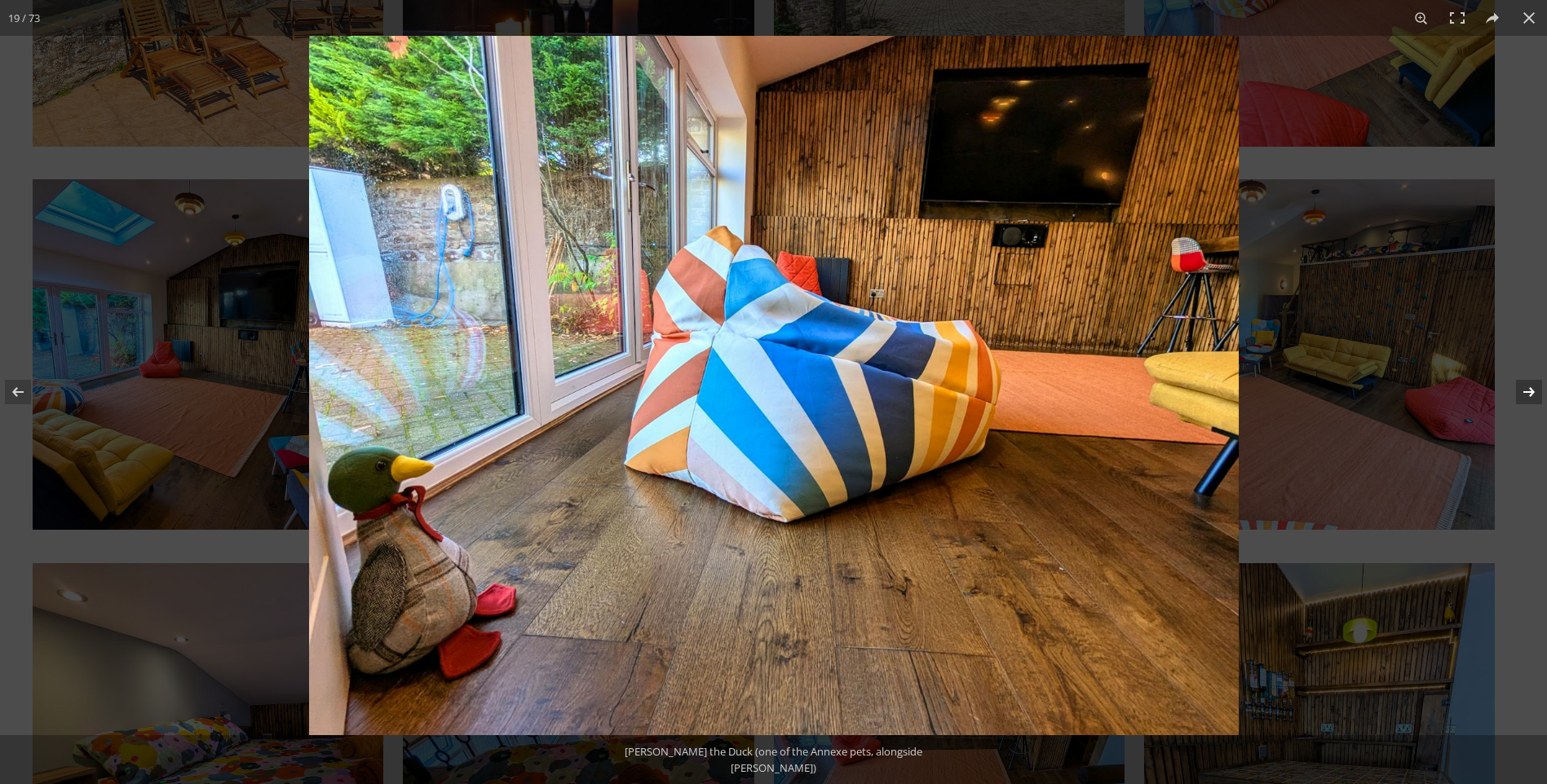
click at [1528, 385] on button at bounding box center [1519, 392] width 57 height 81
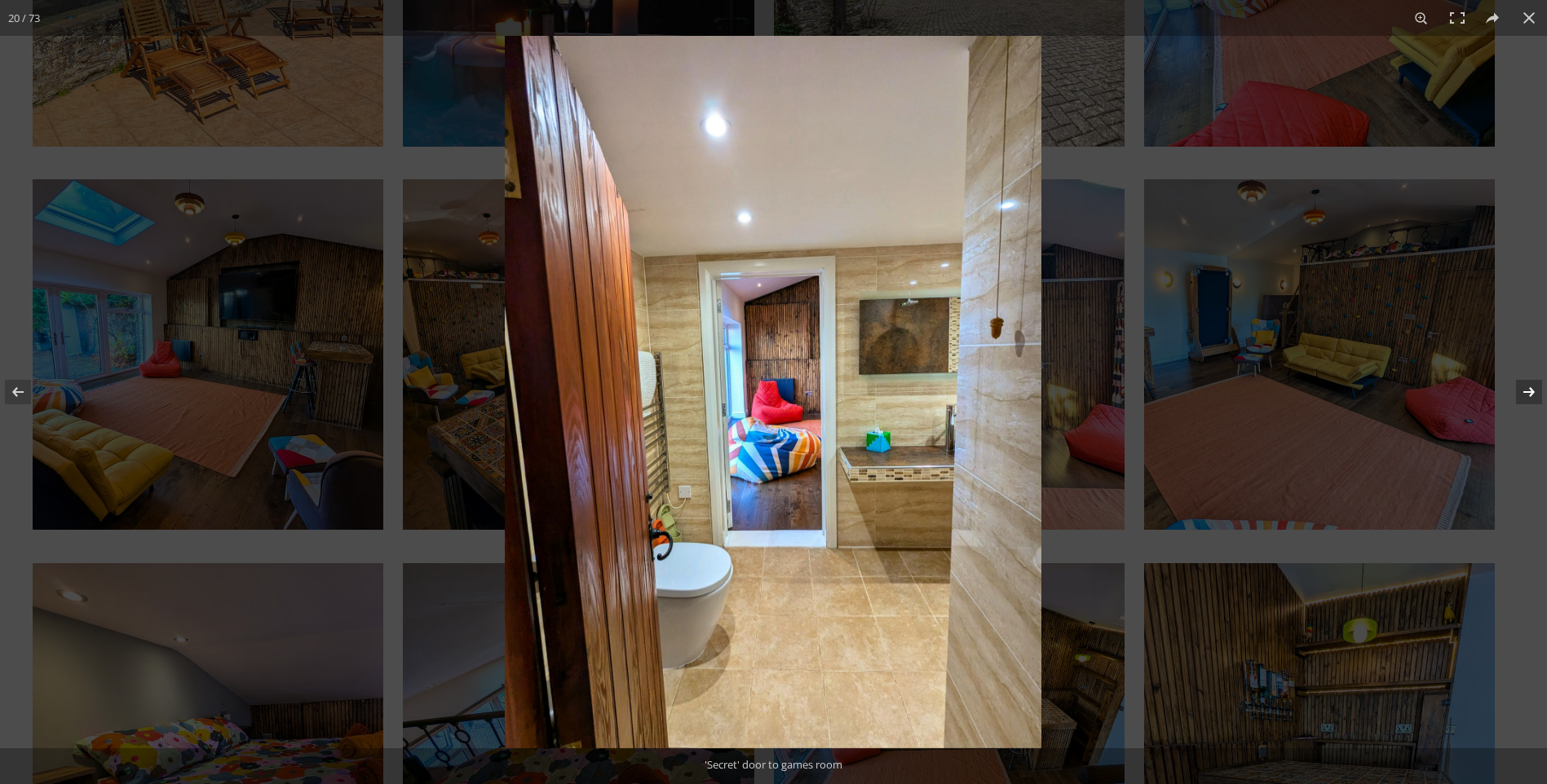
click at [1528, 385] on button at bounding box center [1519, 392] width 57 height 81
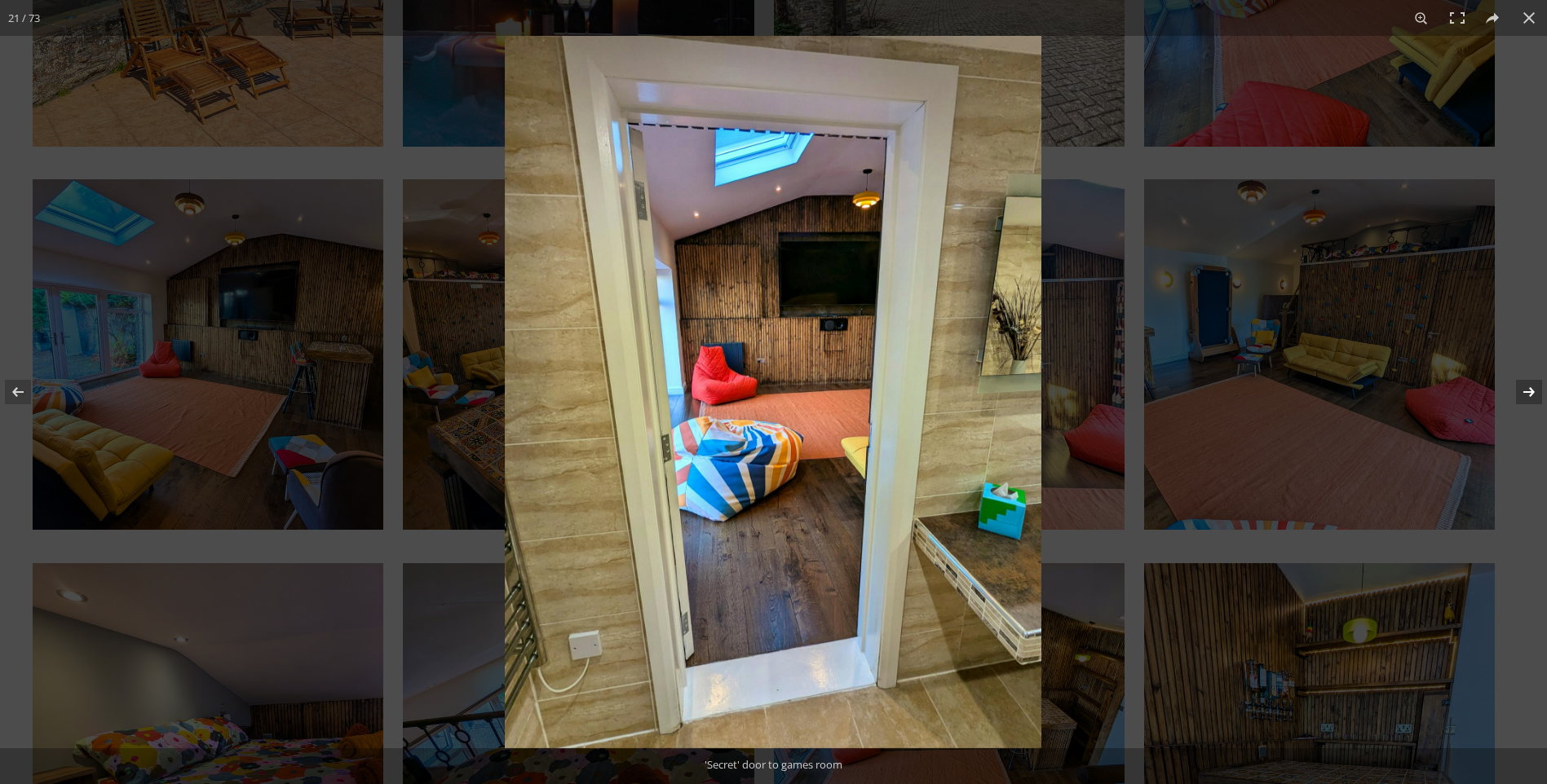
click at [1528, 385] on button at bounding box center [1519, 392] width 57 height 81
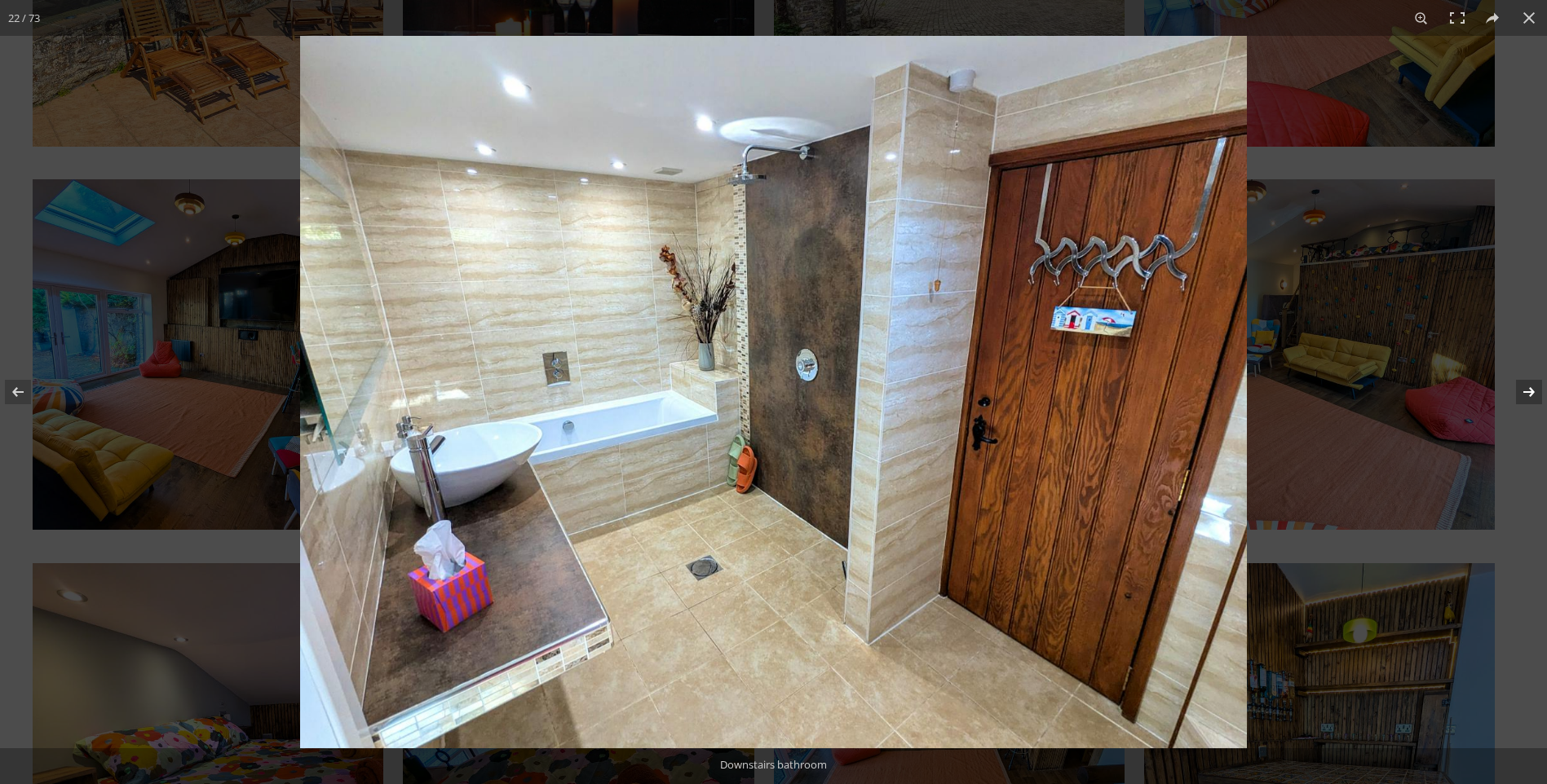
click at [1528, 385] on button at bounding box center [1519, 392] width 57 height 81
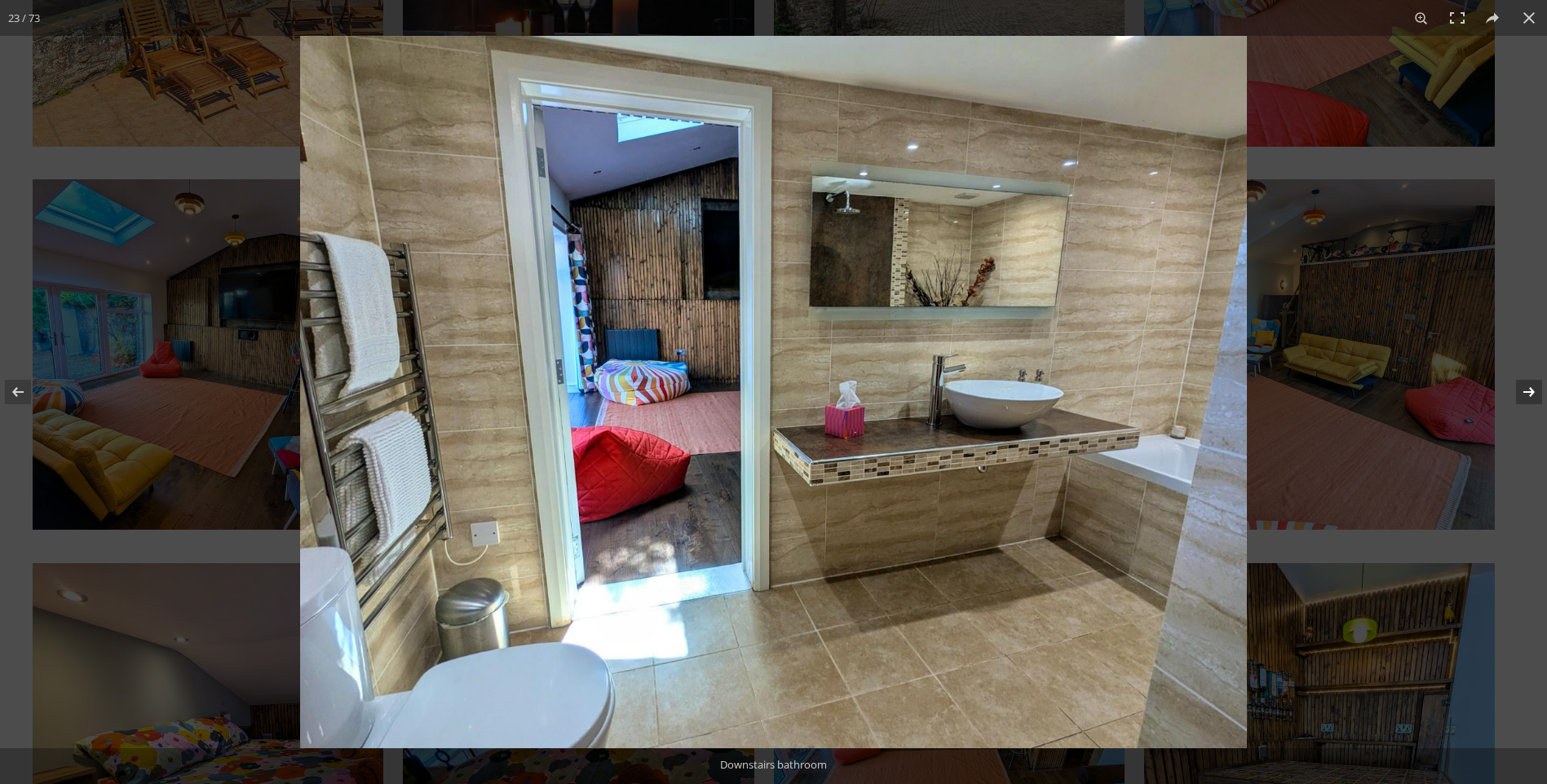
click at [1528, 385] on button at bounding box center [1519, 392] width 57 height 81
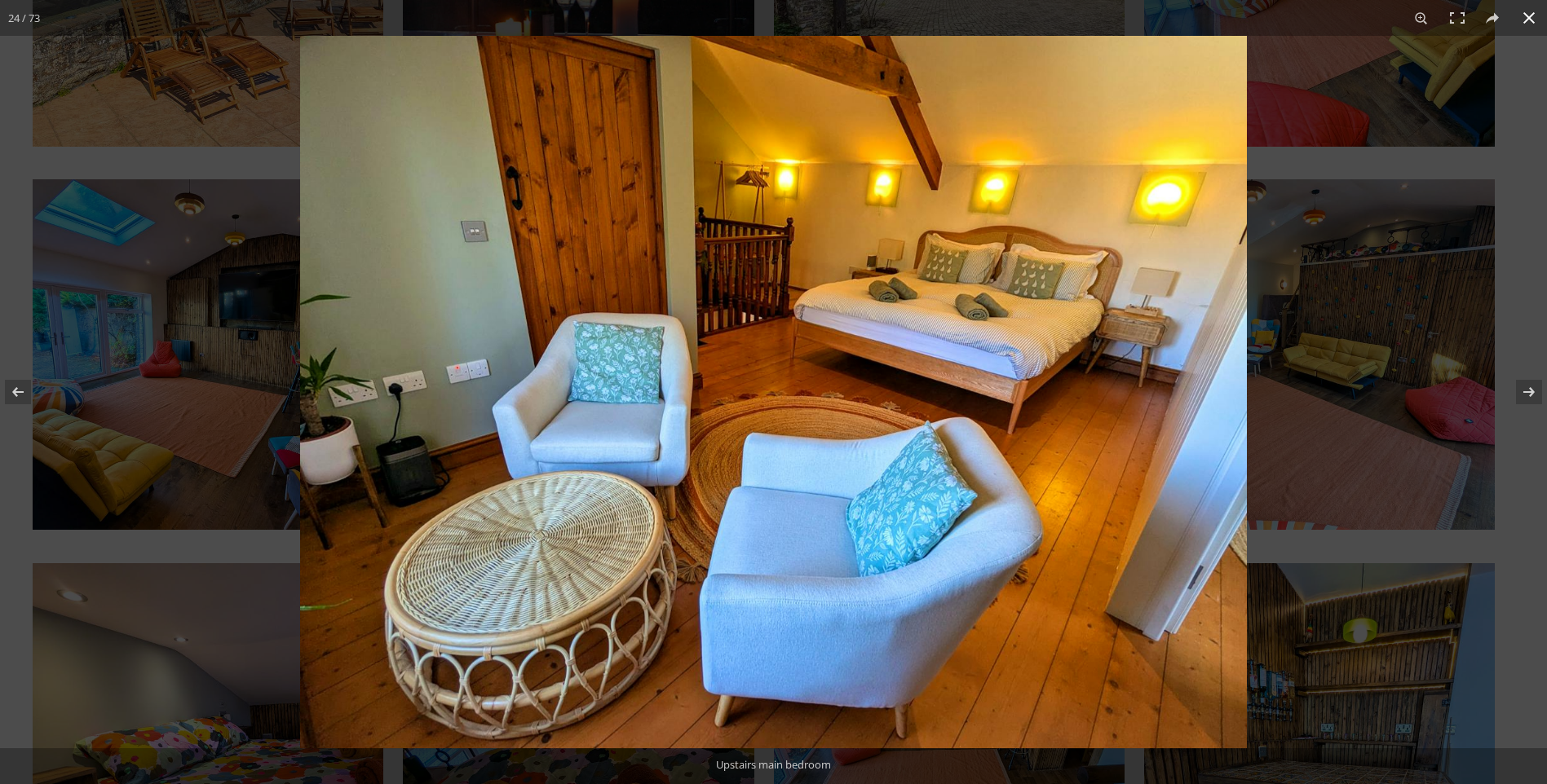
click at [1529, 13] on button at bounding box center [1528, 18] width 36 height 36
